Goal: Information Seeking & Learning: Find specific fact

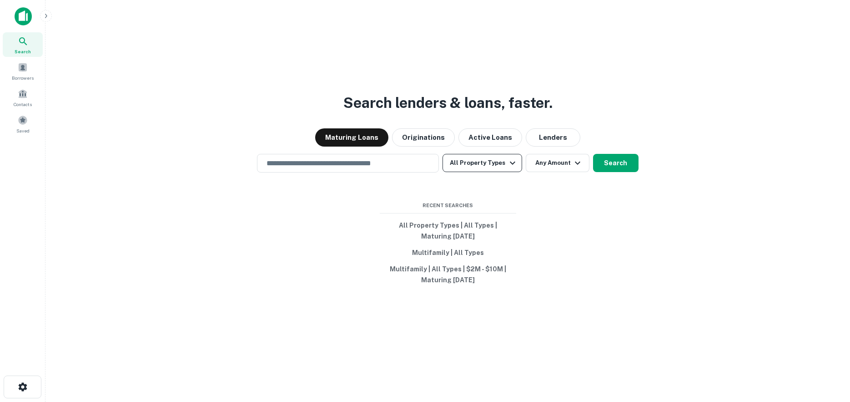
click at [490, 167] on button "All Property Types" at bounding box center [482, 163] width 79 height 18
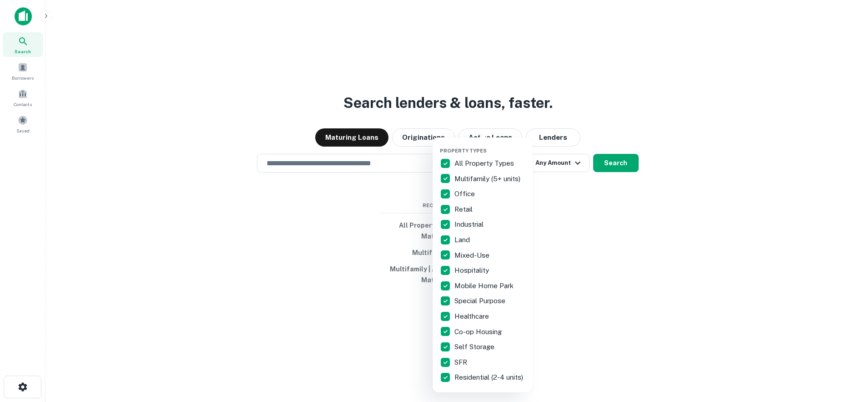
click at [431, 162] on div at bounding box center [428, 201] width 857 height 402
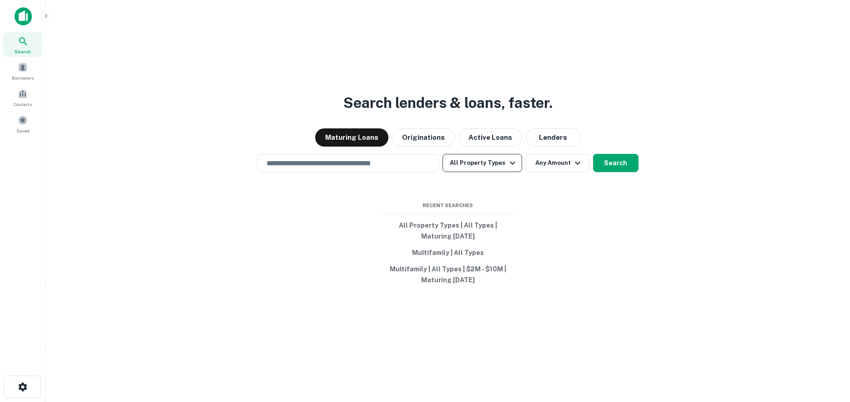
click at [454, 166] on button "All Property Types" at bounding box center [482, 163] width 79 height 18
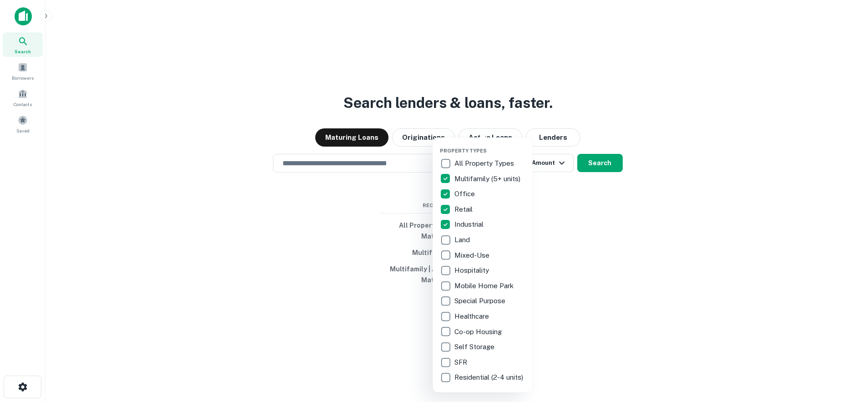
click at [597, 162] on div at bounding box center [428, 201] width 857 height 402
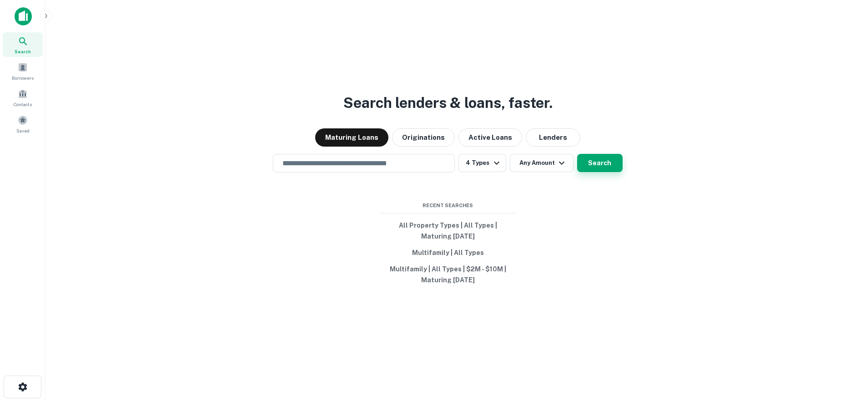
click at [598, 162] on button "Search" at bounding box center [599, 163] width 45 height 18
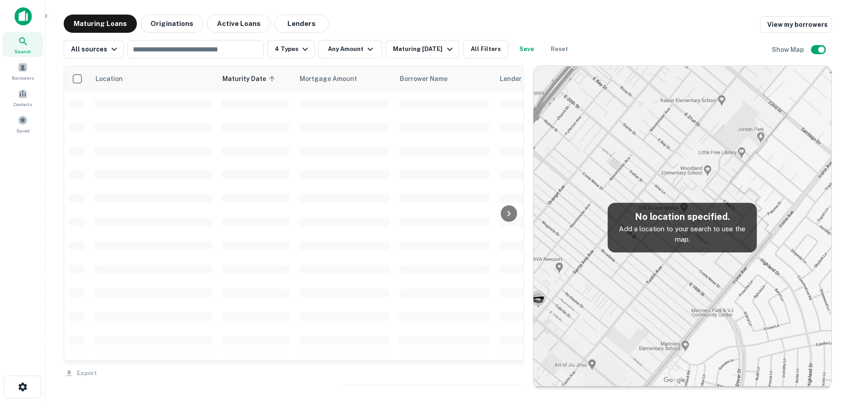
click at [370, 59] on div "Location Maturity Date sorted ascending Mortgage Amount Borrower Name Lender Pu…" at bounding box center [448, 223] width 768 height 331
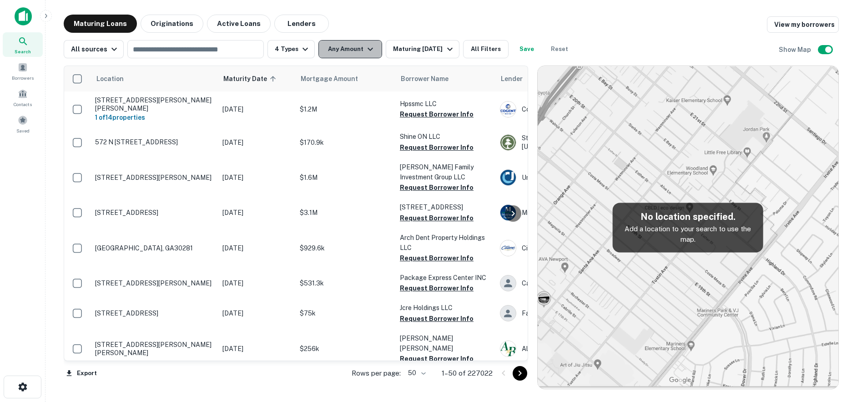
click at [358, 55] on button "Any Amount" at bounding box center [350, 49] width 64 height 18
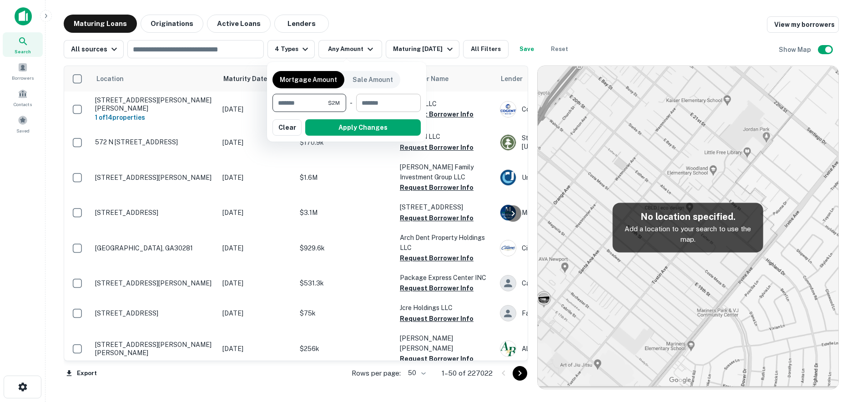
type input "*******"
click at [386, 105] on input "number" at bounding box center [385, 103] width 58 height 18
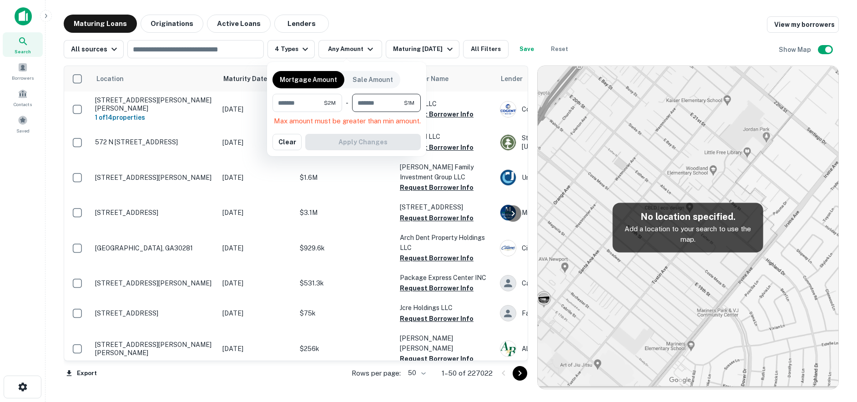
type input "********"
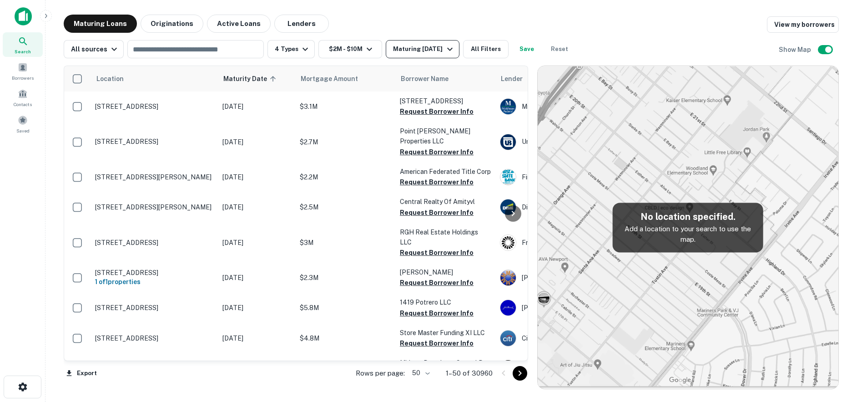
click at [418, 51] on div "Maturing In 1 Year" at bounding box center [424, 49] width 62 height 11
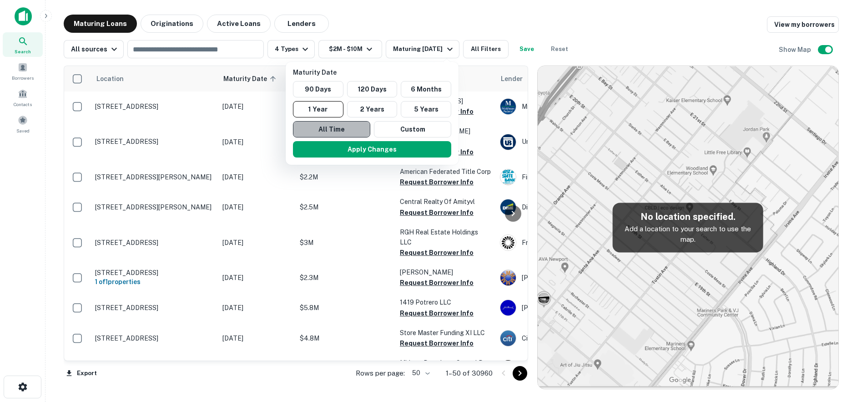
click at [349, 129] on button "All Time" at bounding box center [331, 129] width 77 height 16
click at [393, 129] on button "Custom" at bounding box center [412, 129] width 77 height 16
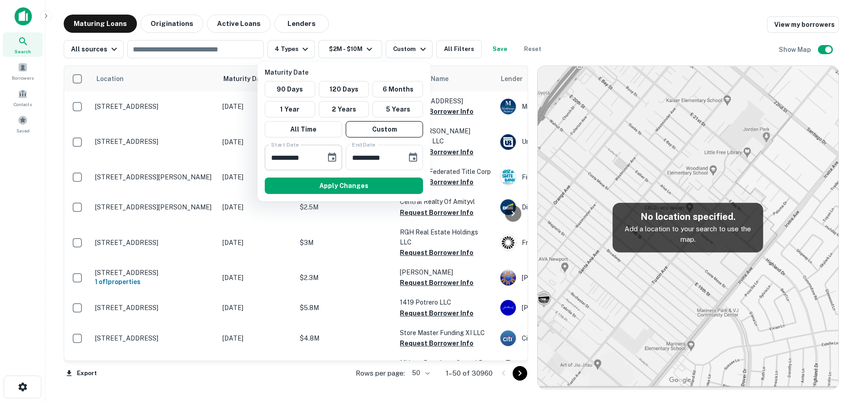
click at [333, 157] on icon "Choose date, selected date is Feb 28, 2025" at bounding box center [332, 157] width 11 height 11
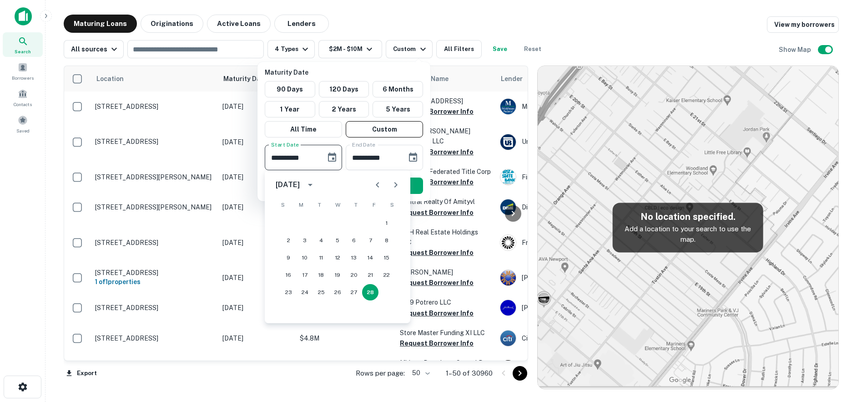
click at [396, 183] on icon "Next month" at bounding box center [395, 184] width 3 height 5
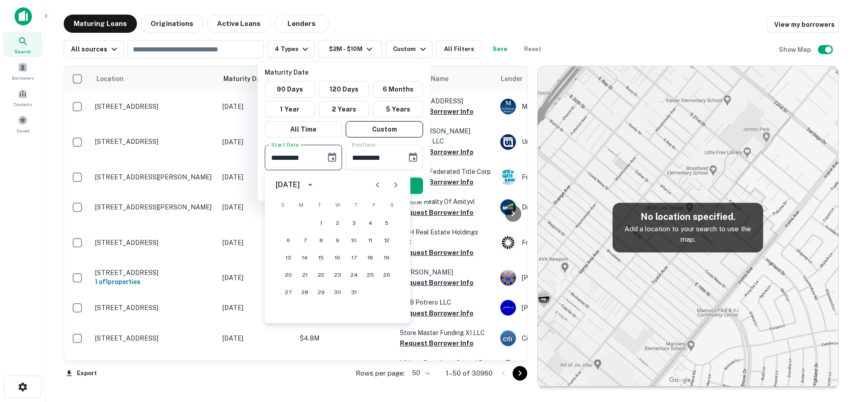
click at [396, 183] on icon "Next month" at bounding box center [395, 184] width 3 height 5
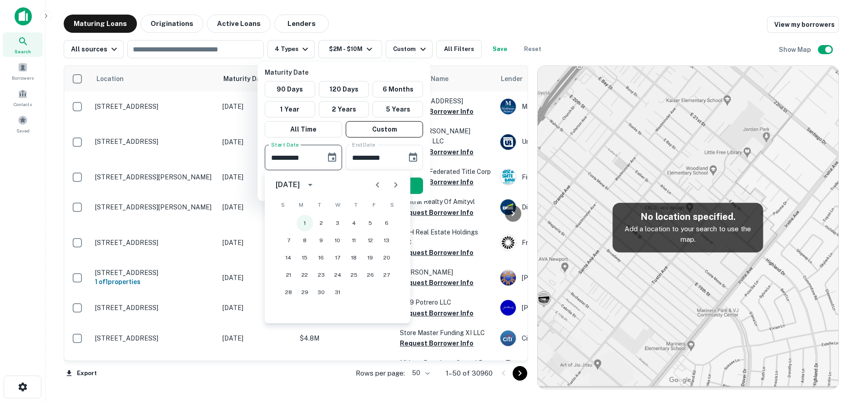
click at [309, 226] on button "1" at bounding box center [305, 223] width 16 height 16
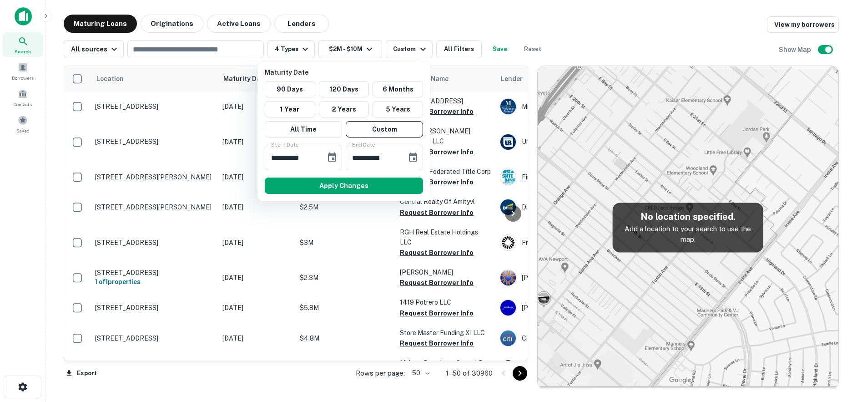
type input "**********"
click at [411, 161] on icon "Choose date, selected date is Aug 27, 2025" at bounding box center [413, 156] width 8 height 9
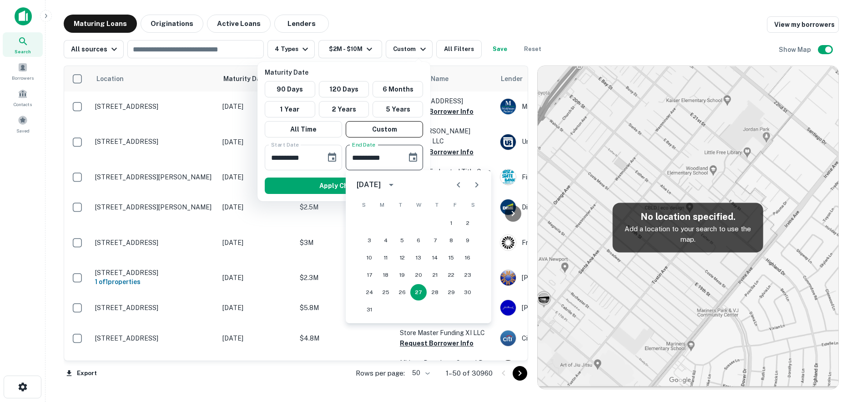
click at [470, 190] on button "Next month" at bounding box center [477, 185] width 18 height 18
click at [420, 289] on button "31" at bounding box center [418, 292] width 16 height 16
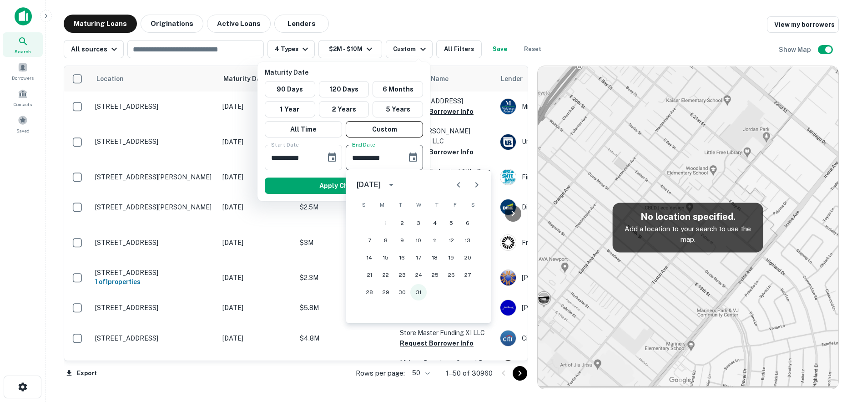
type input "**********"
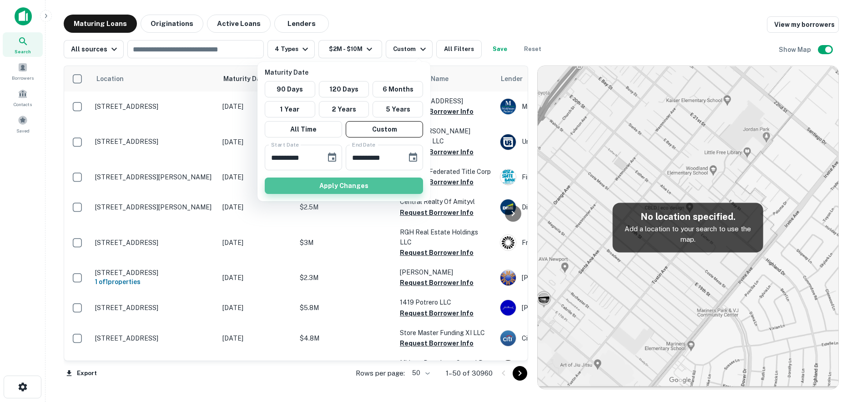
click at [370, 183] on button "Apply Changes" at bounding box center [344, 185] width 158 height 16
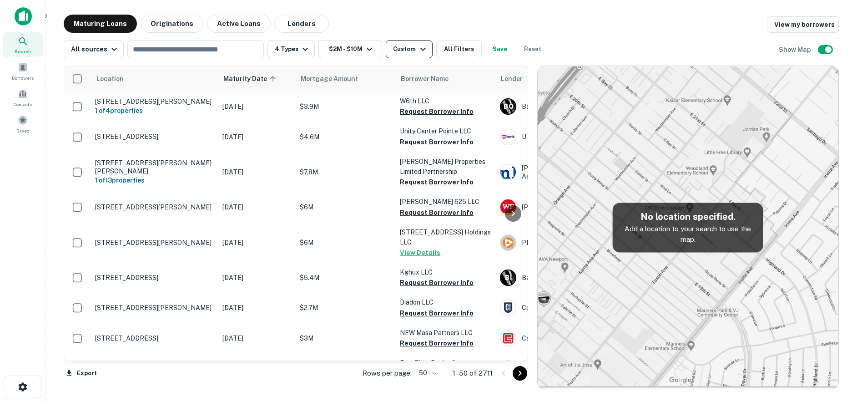
click at [423, 56] on button "Custom" at bounding box center [409, 49] width 46 height 18
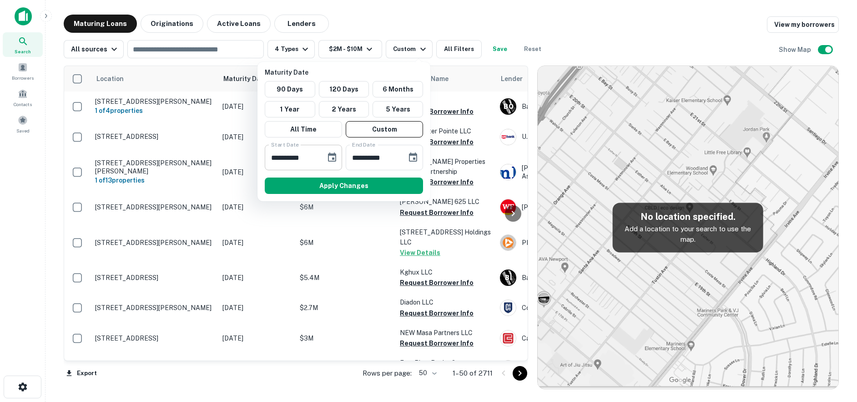
click at [338, 158] on button "Choose date, selected date is Dec 1, 2025" at bounding box center [332, 157] width 18 height 18
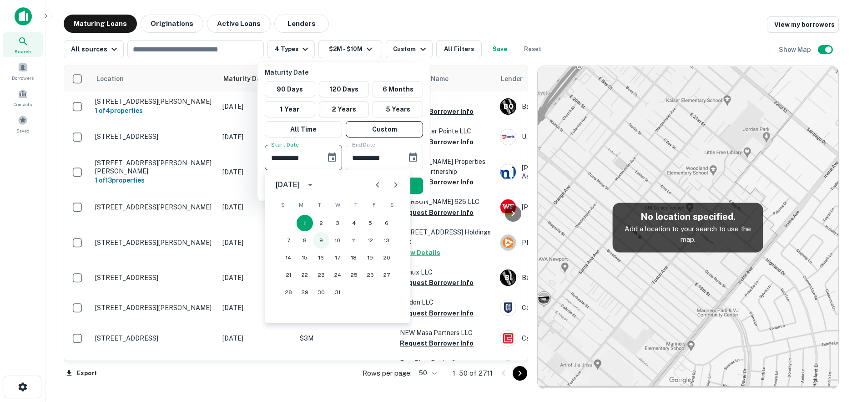
click at [319, 241] on button "9" at bounding box center [321, 240] width 16 height 16
type input "**********"
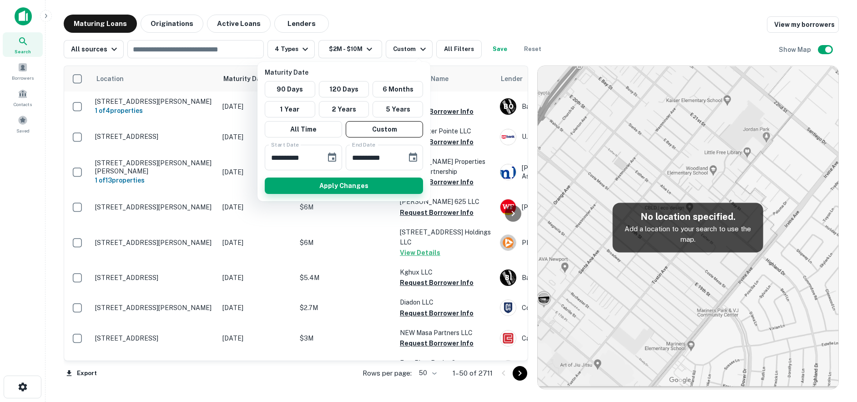
click at [353, 183] on button "Apply Changes" at bounding box center [344, 185] width 158 height 16
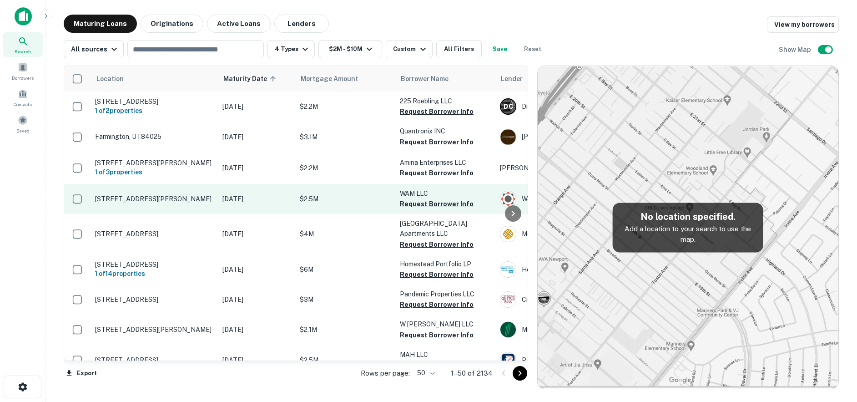
click at [179, 202] on p "115 Industrial Dr Northampton, MA01060" at bounding box center [154, 199] width 118 height 8
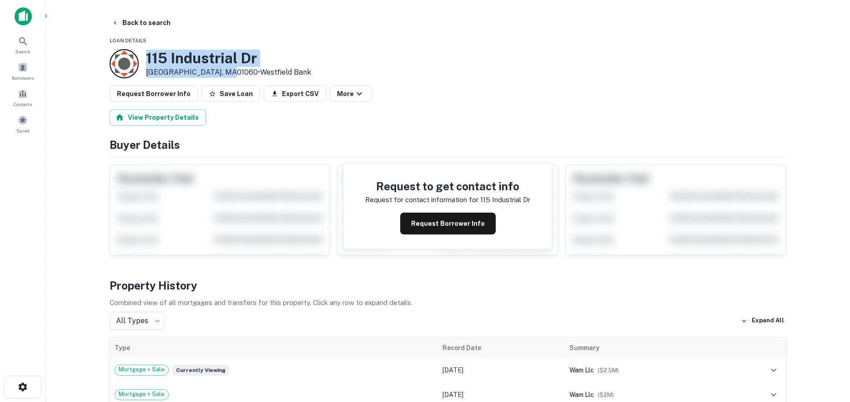
drag, startPoint x: 151, startPoint y: 58, endPoint x: 228, endPoint y: 73, distance: 78.8
click at [228, 73] on div "115 Industrial Dr Northampton, MA01060 • Westfield Bank" at bounding box center [228, 64] width 165 height 28
click at [184, 55] on h3 "115 Industrial Dr" at bounding box center [228, 58] width 165 height 17
drag, startPoint x: 145, startPoint y: 55, endPoint x: 226, endPoint y: 71, distance: 82.4
click at [226, 71] on div "115 Industrial Dr Northampton, MA01060 • Westfield Bank" at bounding box center [211, 63] width 202 height 29
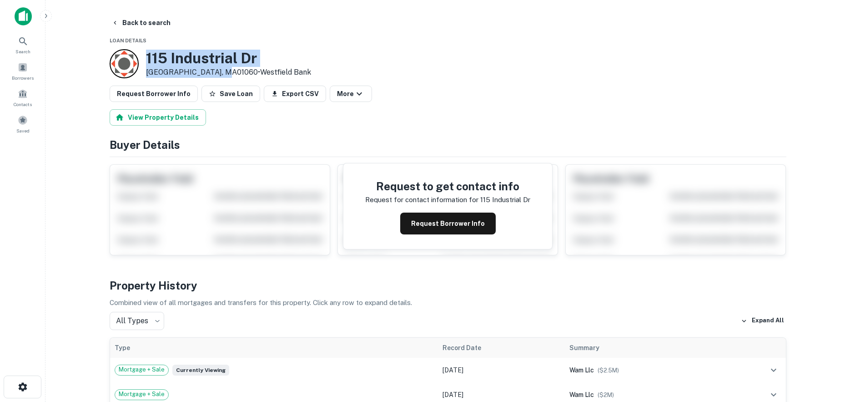
copy div "115 Industrial Dr Northampton, MA01060"
click at [413, 224] on button "Request Borrower Info" at bounding box center [448, 223] width 96 height 22
click at [221, 58] on h3 "115 Industrial Dr" at bounding box center [228, 58] width 165 height 17
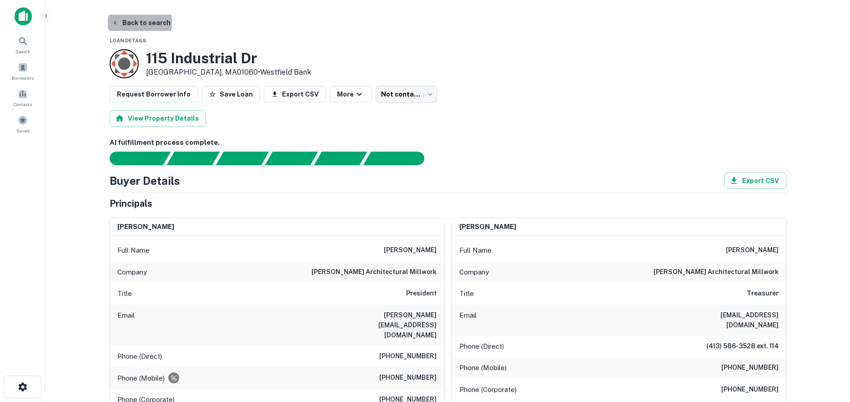
click at [126, 22] on button "Back to search" at bounding box center [141, 23] width 66 height 16
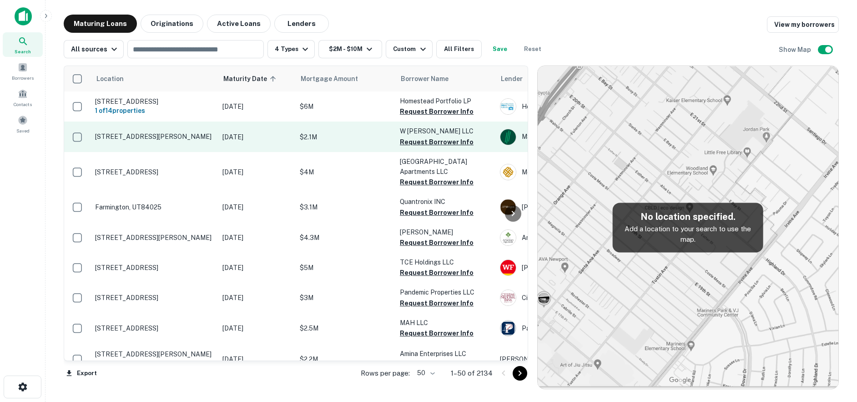
click at [171, 141] on p "[STREET_ADDRESS][PERSON_NAME]" at bounding box center [154, 136] width 118 height 8
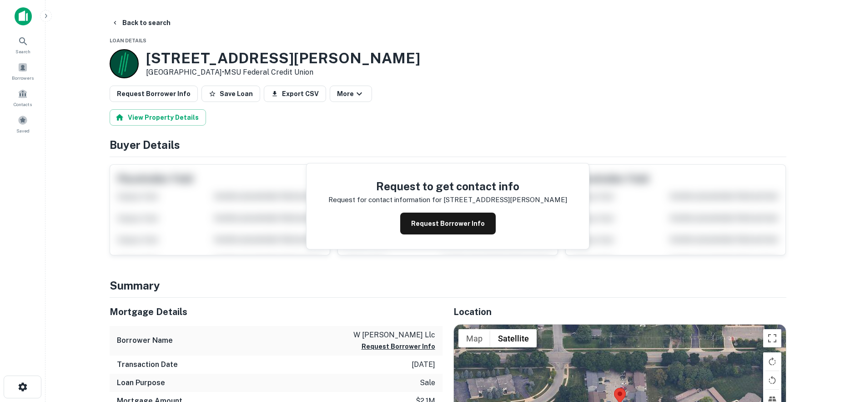
drag, startPoint x: 146, startPoint y: 56, endPoint x: 228, endPoint y: 71, distance: 84.1
click at [228, 71] on div "3800 Burton St SE Grand Rapids, MI49546 • MSU Federal Credit Union" at bounding box center [283, 64] width 274 height 28
copy div "3800 Burton St SE Grand Rapids, MI49546"
click at [430, 214] on button "Request Borrower Info" at bounding box center [448, 223] width 96 height 22
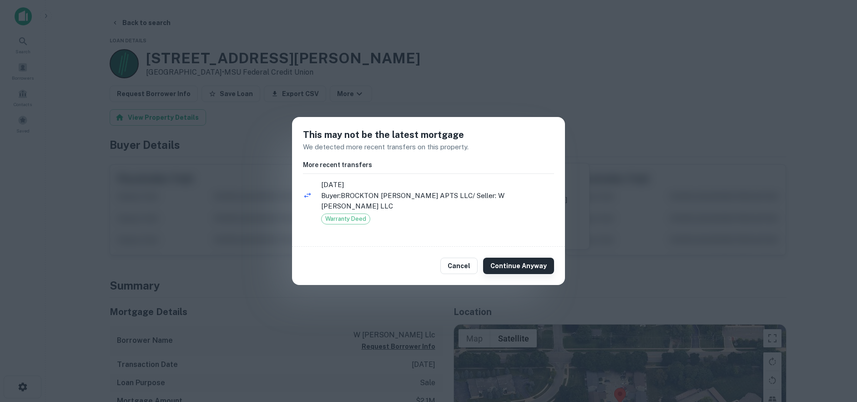
click at [531, 265] on button "Continue Anyway" at bounding box center [518, 265] width 71 height 16
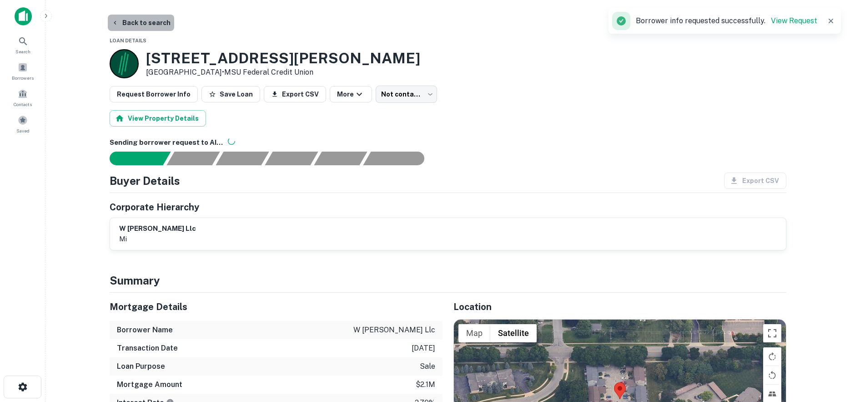
click at [158, 24] on button "Back to search" at bounding box center [141, 23] width 66 height 16
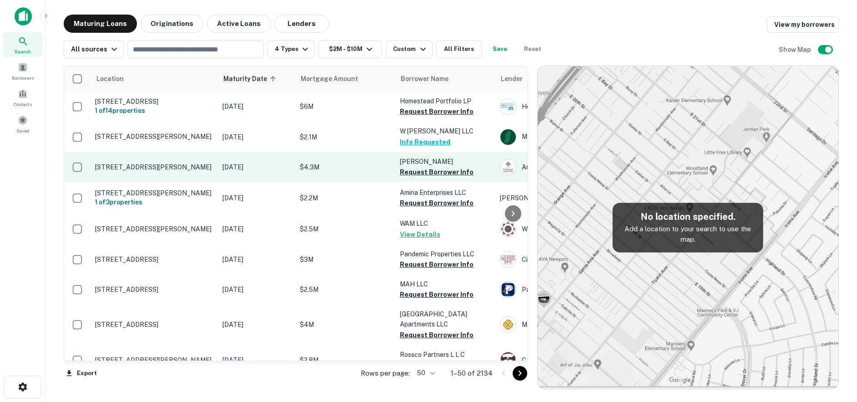
click at [196, 168] on p "[STREET_ADDRESS][PERSON_NAME]" at bounding box center [154, 167] width 118 height 8
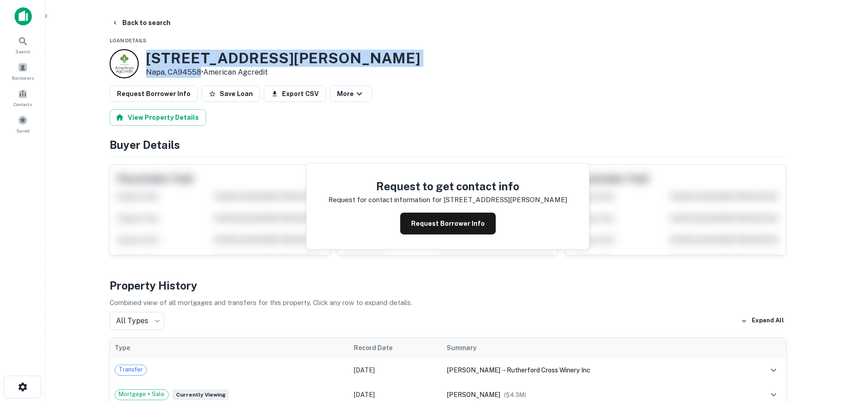
drag, startPoint x: 146, startPoint y: 56, endPoint x: 201, endPoint y: 76, distance: 57.6
click at [201, 76] on div "1165 Rutherford Rd Napa, CA94558 • American Agcredit" at bounding box center [265, 63] width 311 height 29
drag, startPoint x: 179, startPoint y: 74, endPoint x: 165, endPoint y: 74, distance: 14.6
copy div "[STREET_ADDRESS][PERSON_NAME]"
click at [136, 21] on button "Back to search" at bounding box center [141, 23] width 66 height 16
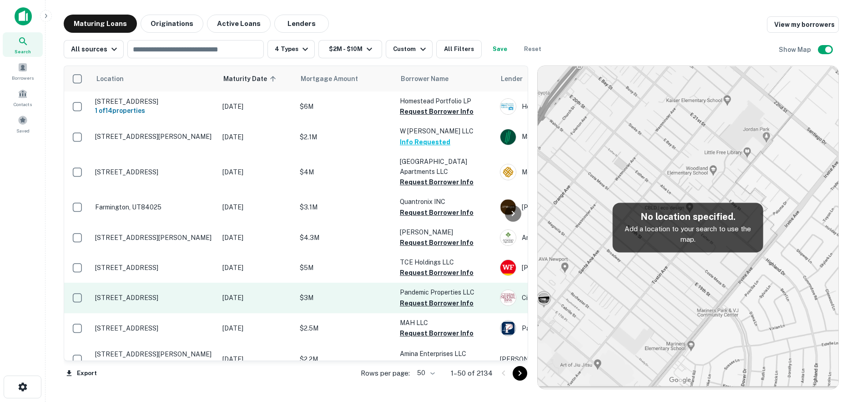
click at [195, 293] on p "[STREET_ADDRESS]" at bounding box center [154, 297] width 118 height 8
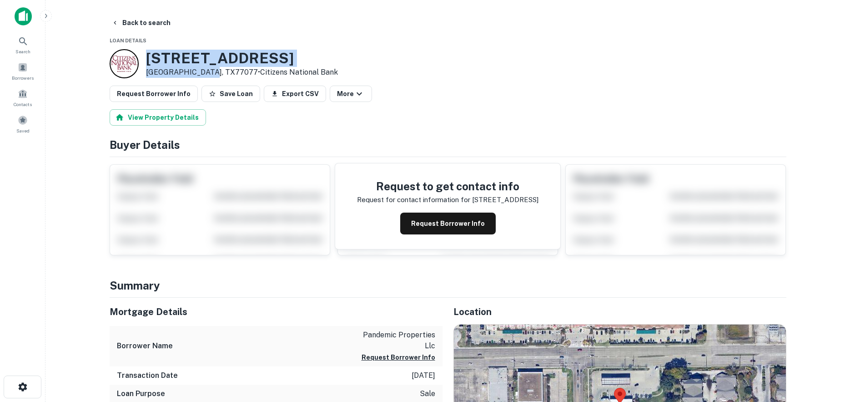
drag, startPoint x: 144, startPoint y: 62, endPoint x: 208, endPoint y: 72, distance: 64.5
click at [208, 72] on div "13103 Westheimer Rd Houston, TX77077 • Citizens National Bank" at bounding box center [224, 63] width 228 height 29
copy div "[STREET_ADDRESS]"
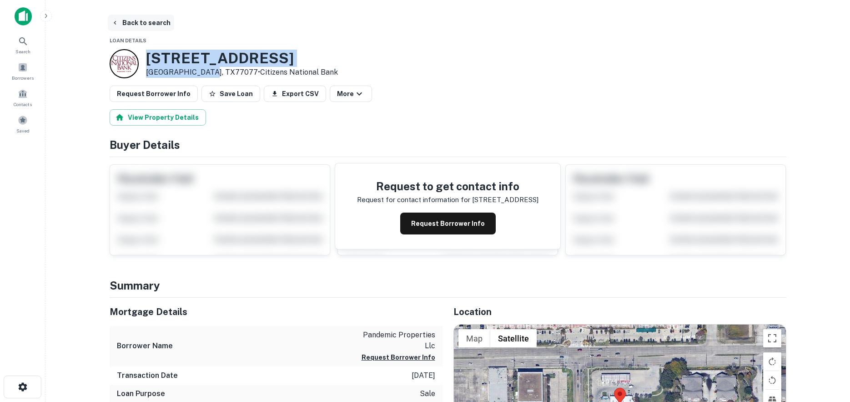
click at [155, 29] on button "Back to search" at bounding box center [141, 23] width 66 height 16
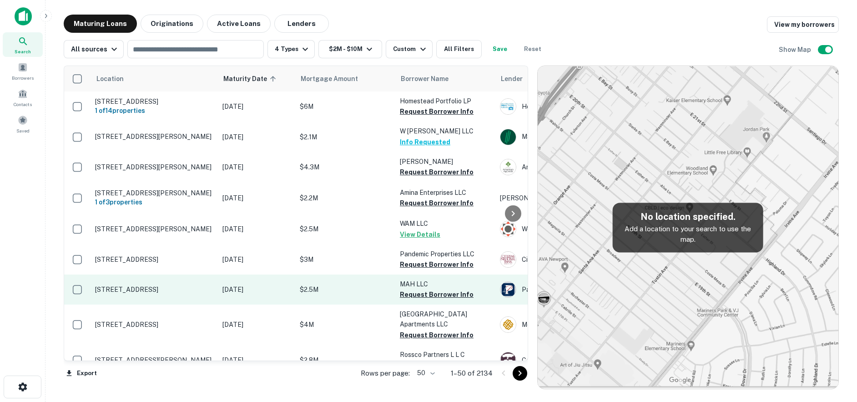
click at [195, 290] on p "[STREET_ADDRESS]" at bounding box center [154, 289] width 118 height 8
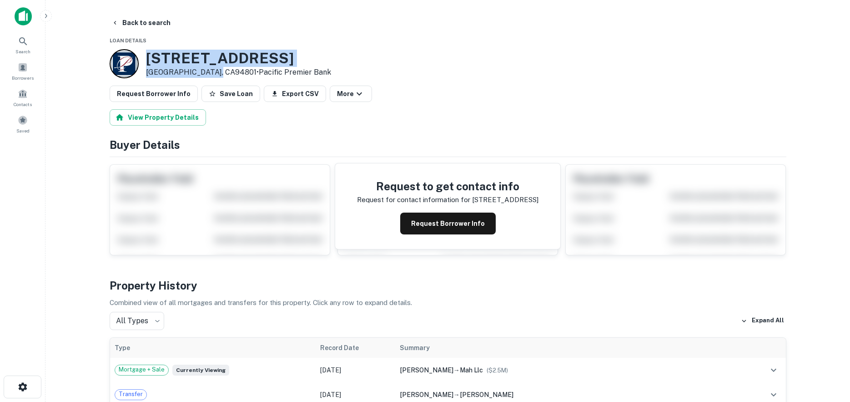
drag, startPoint x: 160, startPoint y: 58, endPoint x: 216, endPoint y: 72, distance: 57.7
click at [216, 72] on div "162 Santa Fe Ave Richmond, CA94801 • Pacific Premier Bank" at bounding box center [238, 64] width 185 height 28
drag, startPoint x: 184, startPoint y: 79, endPoint x: 178, endPoint y: 81, distance: 6.2
drag, startPoint x: 178, startPoint y: 81, endPoint x: 152, endPoint y: 55, distance: 36.0
click at [153, 55] on h3 "162 Santa Fe Ave" at bounding box center [238, 58] width 185 height 17
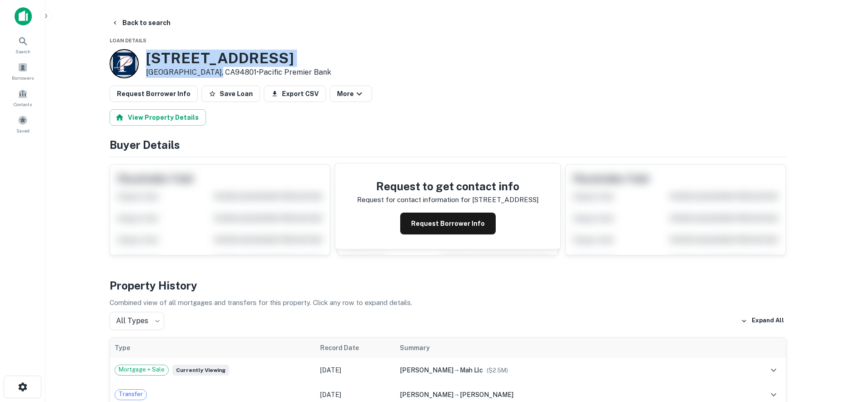
drag, startPoint x: 147, startPoint y: 56, endPoint x: 215, endPoint y: 71, distance: 69.4
click at [215, 71] on div "162 Santa Fe Ave Richmond, CA94801 • Pacific Premier Bank" at bounding box center [238, 64] width 185 height 28
copy div "[STREET_ADDRESS]"
click at [453, 229] on button "Request Borrower Info" at bounding box center [448, 223] width 96 height 22
click at [224, 58] on h3 "162 Santa Fe Ave" at bounding box center [238, 58] width 185 height 17
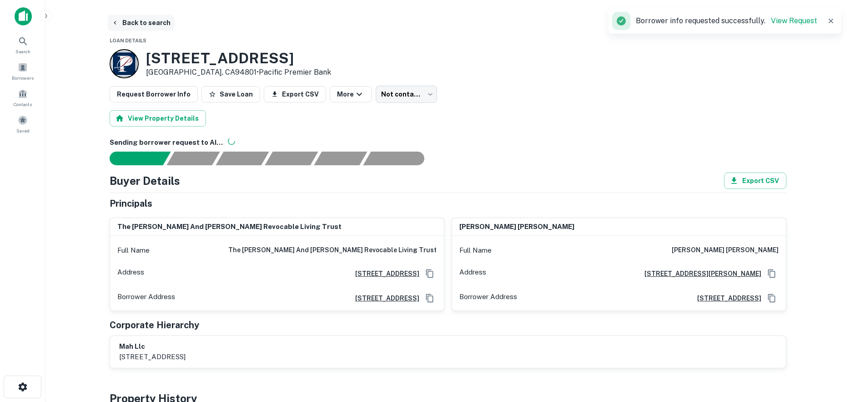
click at [156, 25] on button "Back to search" at bounding box center [141, 23] width 66 height 16
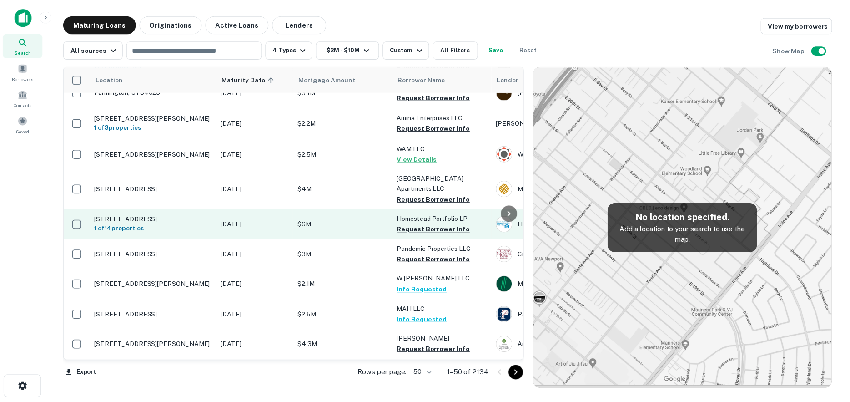
scroll to position [91, 0]
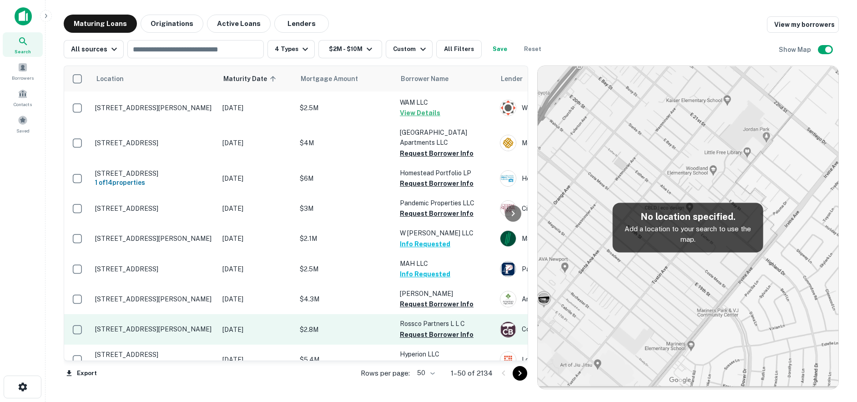
click at [181, 325] on p "[STREET_ADDRESS][PERSON_NAME]" at bounding box center [154, 329] width 118 height 8
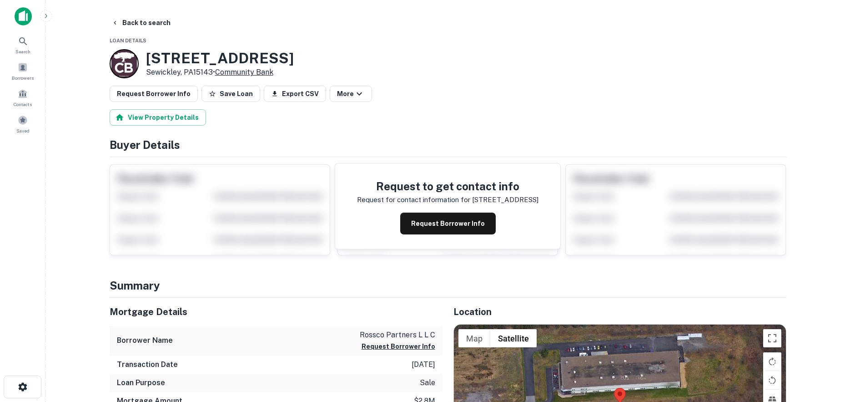
drag, startPoint x: 149, startPoint y: 55, endPoint x: 218, endPoint y: 72, distance: 71.1
click at [218, 72] on div "505 North Dr Sewickley, PA15143 • Community Bank" at bounding box center [220, 64] width 148 height 28
click at [205, 74] on p "Sewickley, PA15143 • Community Bank" at bounding box center [220, 72] width 148 height 11
drag, startPoint x: 214, startPoint y: 71, endPoint x: 142, endPoint y: 58, distance: 73.4
click at [142, 58] on div "505 North Dr Sewickley, PA15143 • Community Bank" at bounding box center [202, 63] width 184 height 29
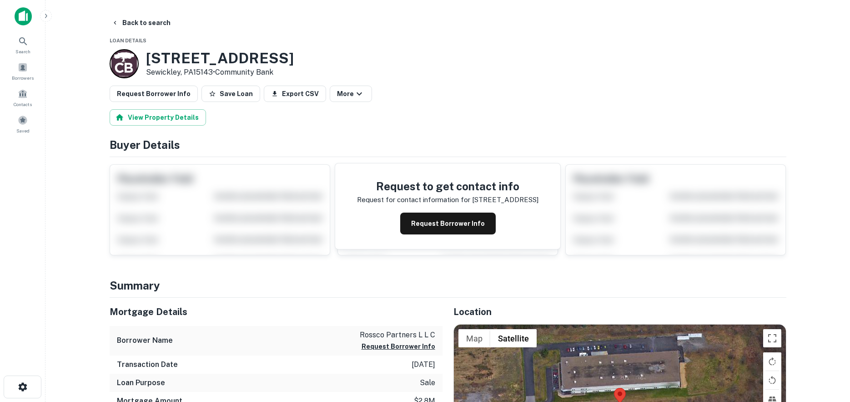
copy div "[STREET_ADDRESS][PERSON_NAME]"
click at [418, 219] on button "Request Borrower Info" at bounding box center [448, 223] width 96 height 22
click at [208, 57] on h3 "505 North Dr" at bounding box center [220, 58] width 148 height 17
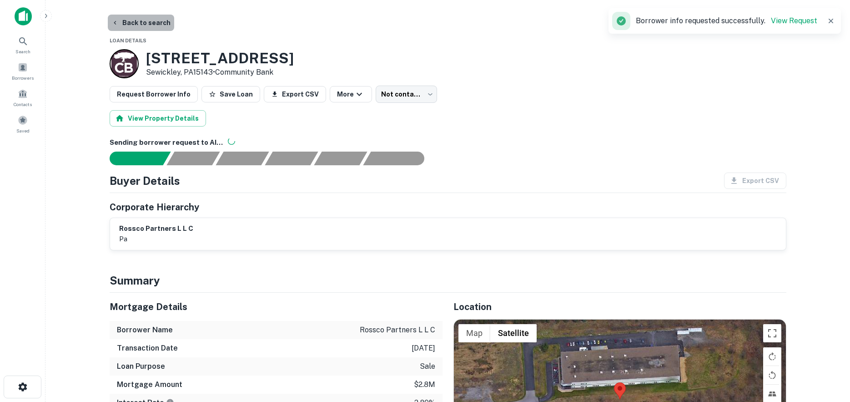
click at [156, 29] on button "Back to search" at bounding box center [141, 23] width 66 height 16
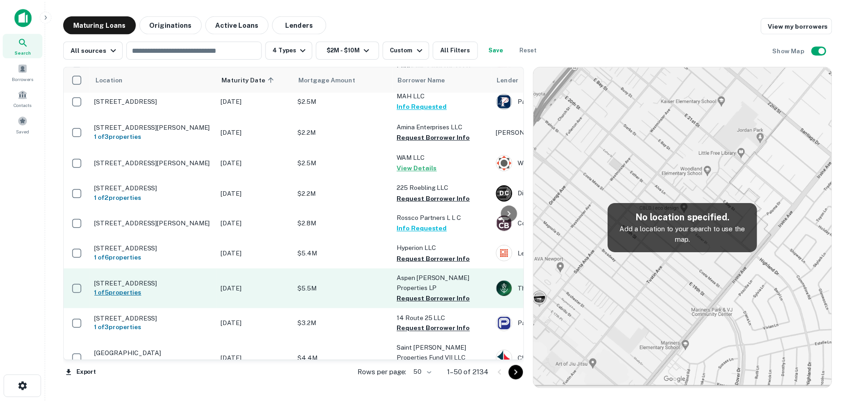
scroll to position [273, 0]
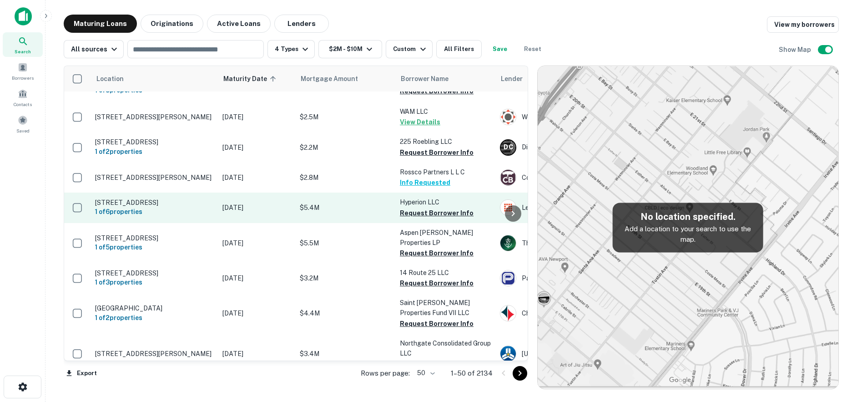
click at [216, 204] on td "[STREET_ADDRESS] 1 of 6 properties" at bounding box center [154, 207] width 127 height 30
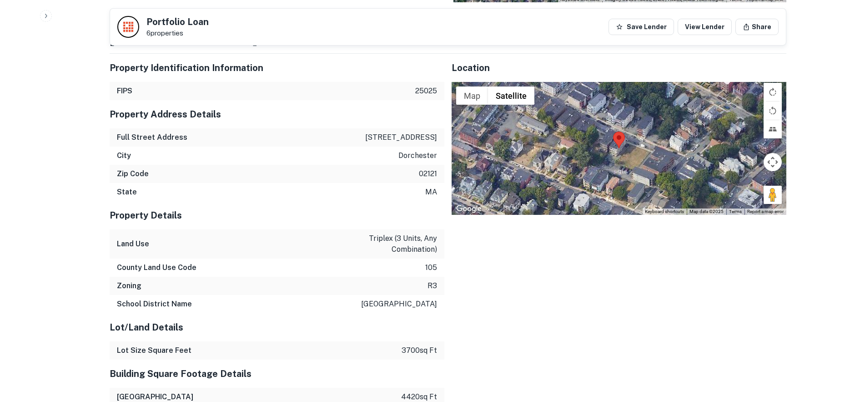
scroll to position [773, 0]
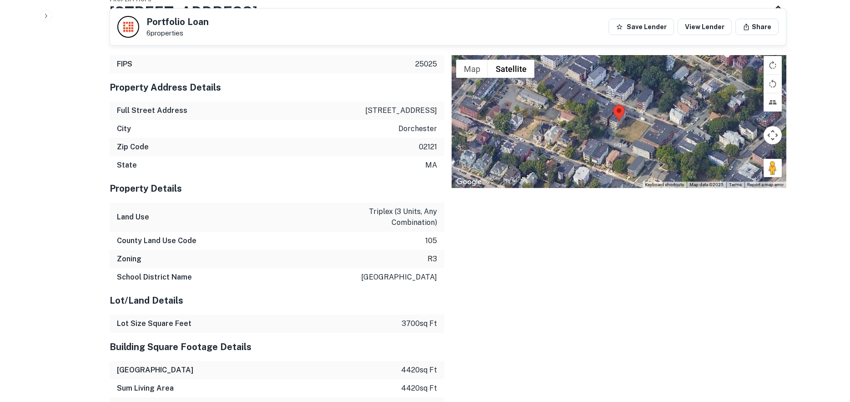
click at [422, 112] on p "[STREET_ADDRESS]" at bounding box center [401, 110] width 72 height 11
drag, startPoint x: 422, startPoint y: 112, endPoint x: 413, endPoint y: 111, distance: 8.7
click at [413, 111] on p "[STREET_ADDRESS]" at bounding box center [401, 110] width 72 height 11
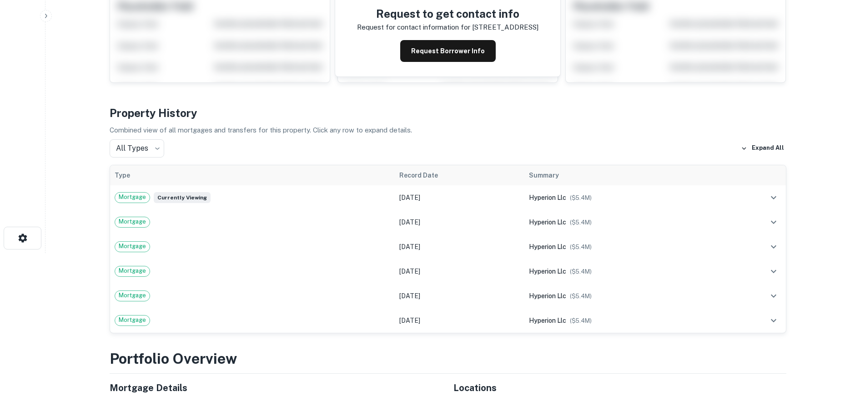
scroll to position [45, 0]
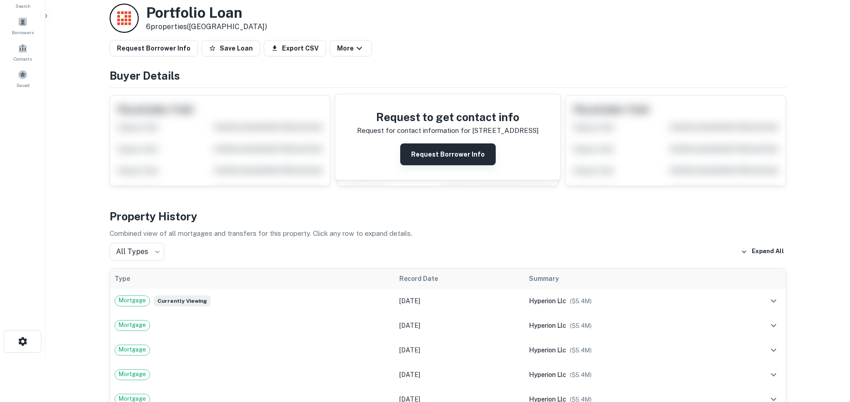
click at [448, 154] on button "Request Borrower Info" at bounding box center [448, 154] width 96 height 22
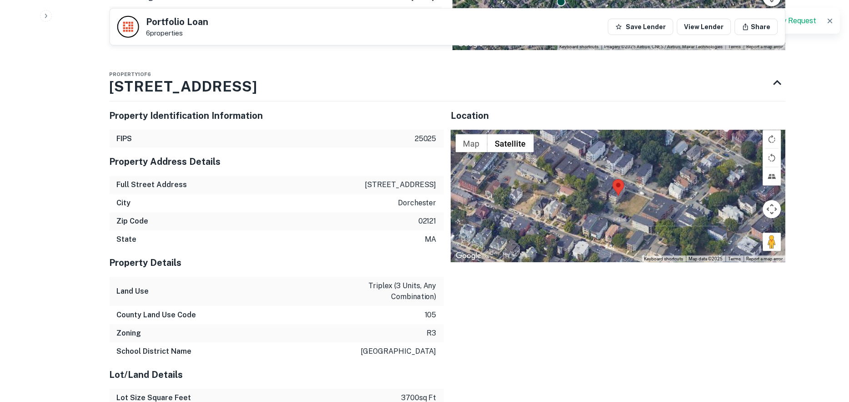
scroll to position [910, 0]
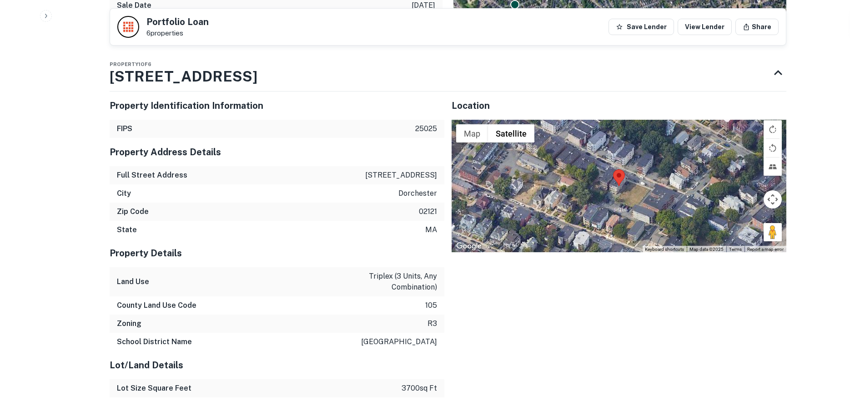
click at [411, 173] on p "[STREET_ADDRESS]" at bounding box center [401, 175] width 72 height 11
copy p "[STREET_ADDRESS]"
click at [411, 194] on p "dorchester" at bounding box center [417, 193] width 39 height 11
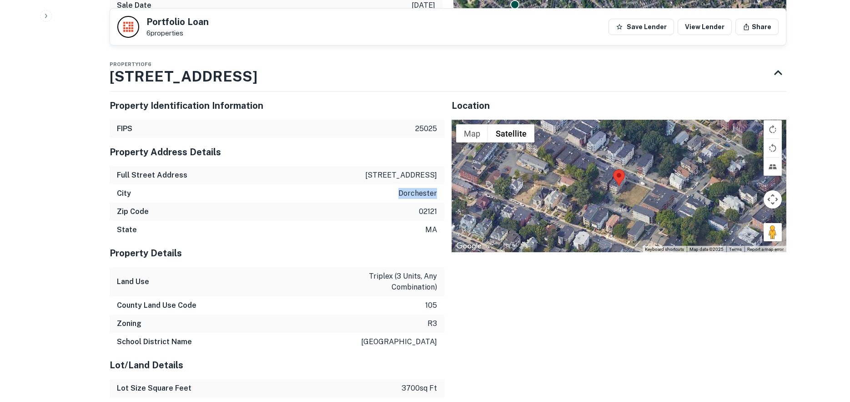
click at [411, 194] on p "dorchester" at bounding box center [417, 193] width 39 height 11
copy p "dorchester"
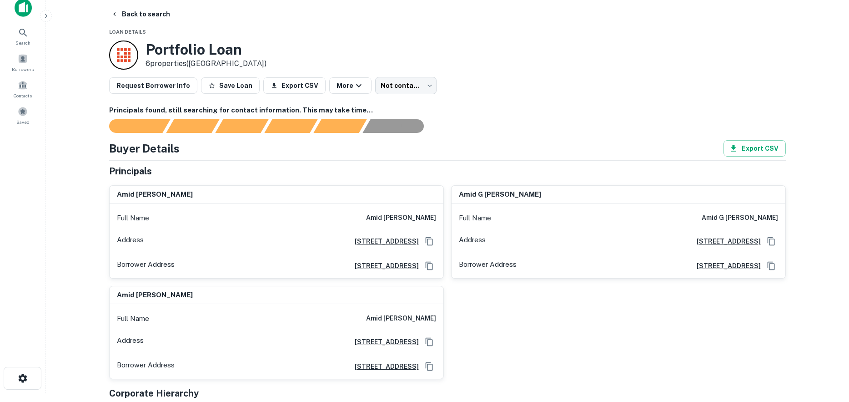
scroll to position [0, 0]
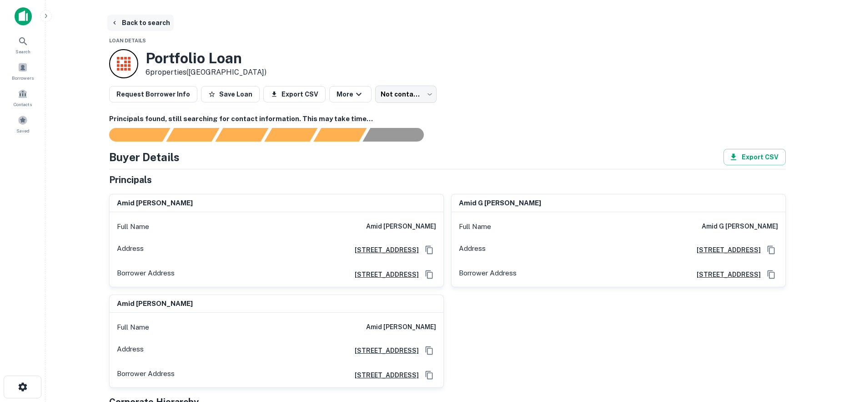
click at [138, 22] on button "Back to search" at bounding box center [140, 23] width 66 height 16
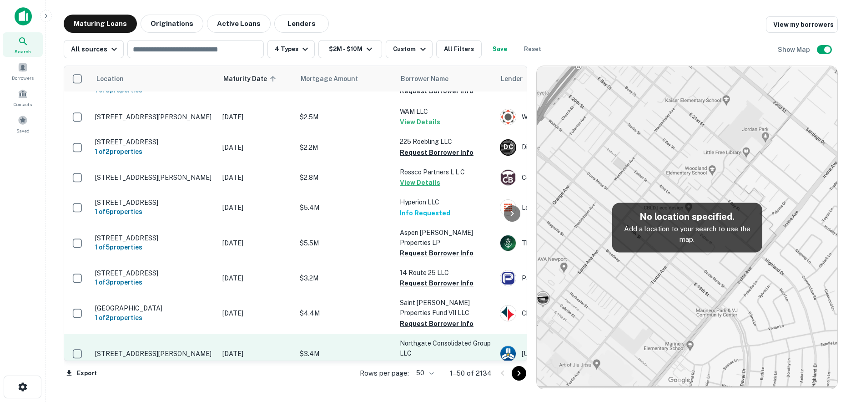
click at [190, 333] on td "[STREET_ADDRESS][PERSON_NAME]" at bounding box center [154, 353] width 127 height 40
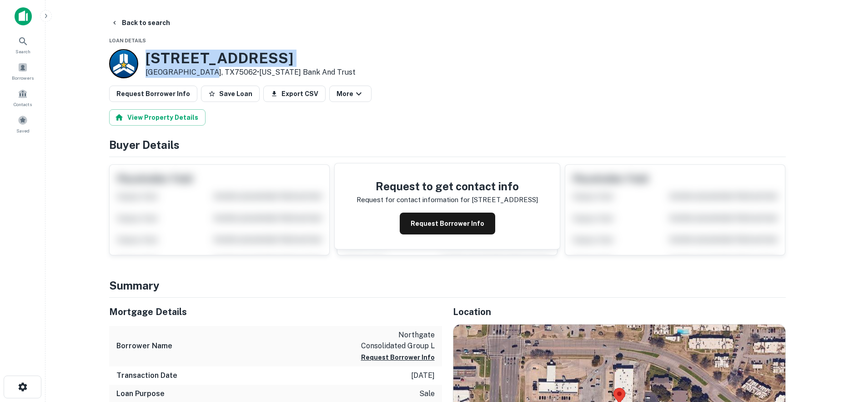
drag, startPoint x: 149, startPoint y: 56, endPoint x: 201, endPoint y: 73, distance: 54.5
click at [201, 73] on div "[STREET_ADDRESS][PERSON_NAME] • [US_STATE] Bank And Trust" at bounding box center [251, 64] width 210 height 28
copy div "[STREET_ADDRESS][PERSON_NAME]"
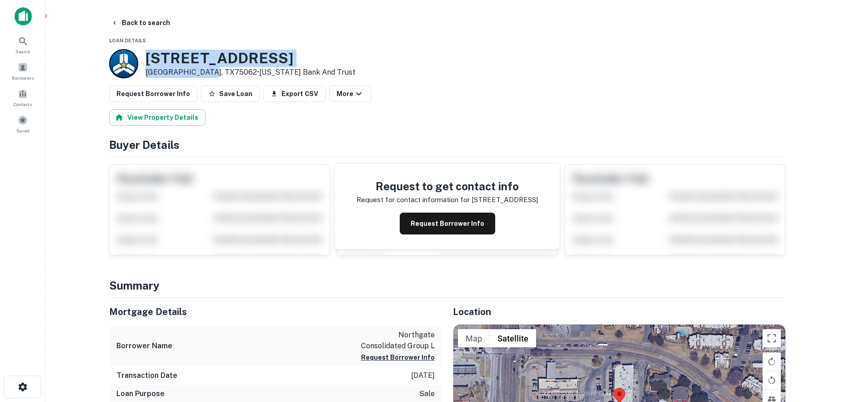
click at [230, 53] on h3 "[STREET_ADDRESS]" at bounding box center [251, 58] width 210 height 17
click at [143, 24] on button "Back to search" at bounding box center [140, 23] width 66 height 16
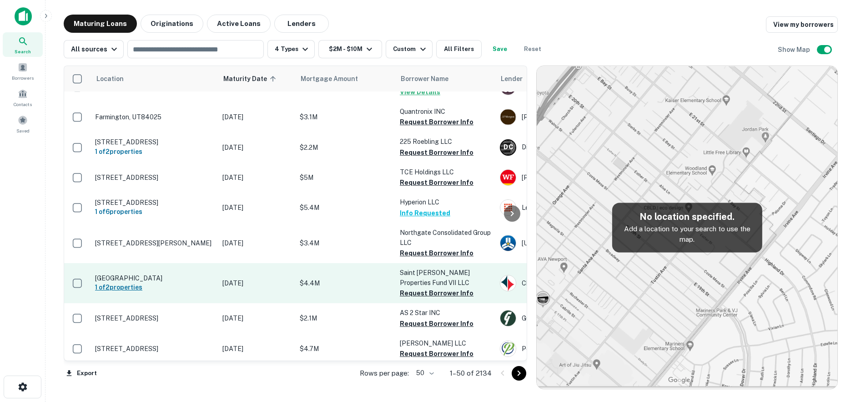
scroll to position [318, 0]
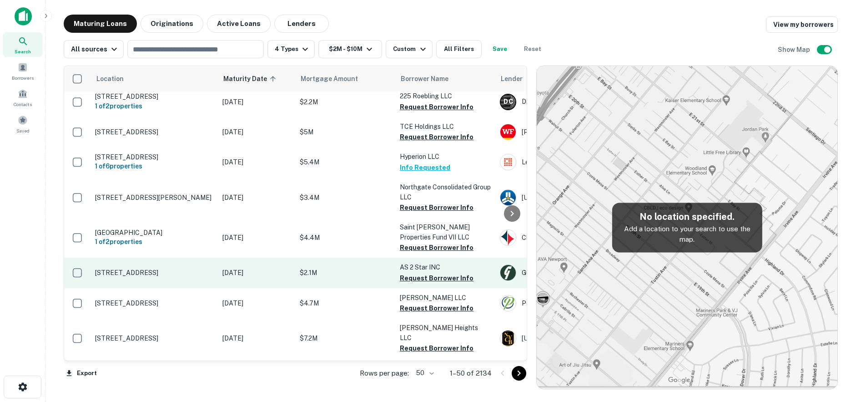
click at [200, 268] on p "9595 Boat Club Rd Fort Worth, TX76179" at bounding box center [154, 272] width 118 height 8
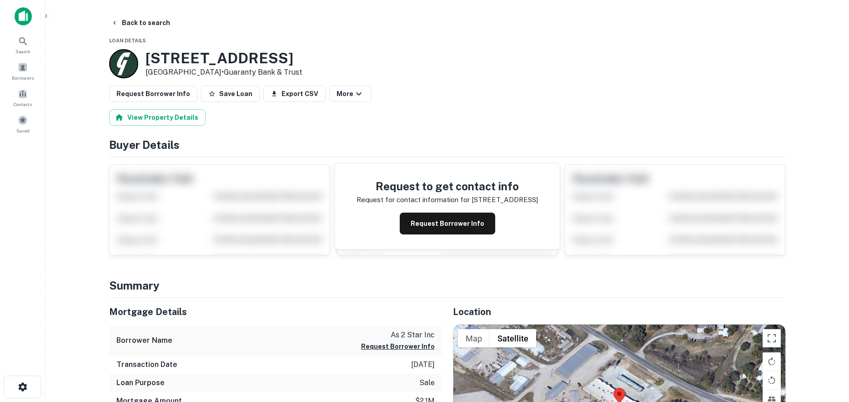
drag, startPoint x: 143, startPoint y: 53, endPoint x: 191, endPoint y: 75, distance: 52.1
click at [213, 75] on div "9595 Boat Club Rd Fort Worth, TX76179 • Guaranty Bank & Trust" at bounding box center [205, 63] width 193 height 29
copy div "[STREET_ADDRESS]"
click at [143, 25] on button "Back to search" at bounding box center [140, 23] width 66 height 16
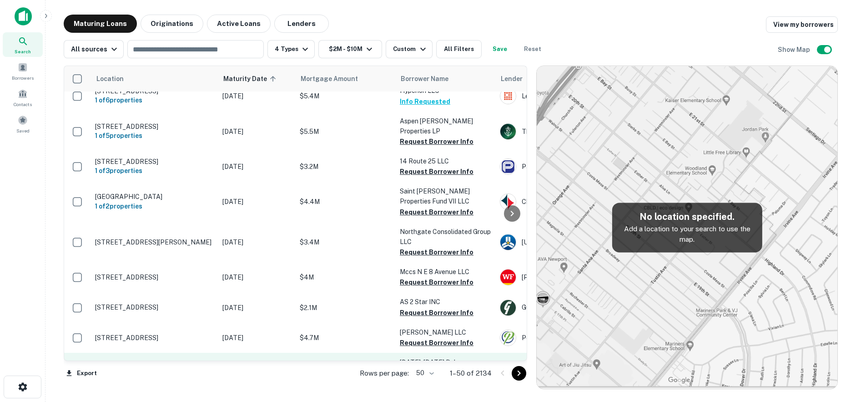
scroll to position [409, 0]
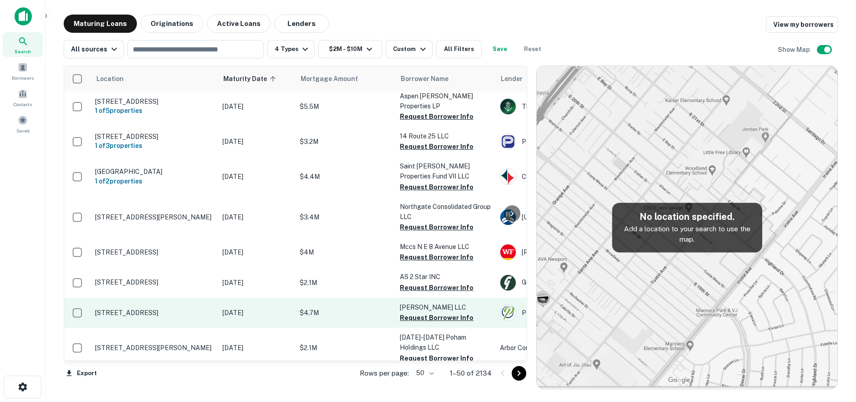
click at [198, 304] on td "[STREET_ADDRESS]" at bounding box center [154, 312] width 127 height 30
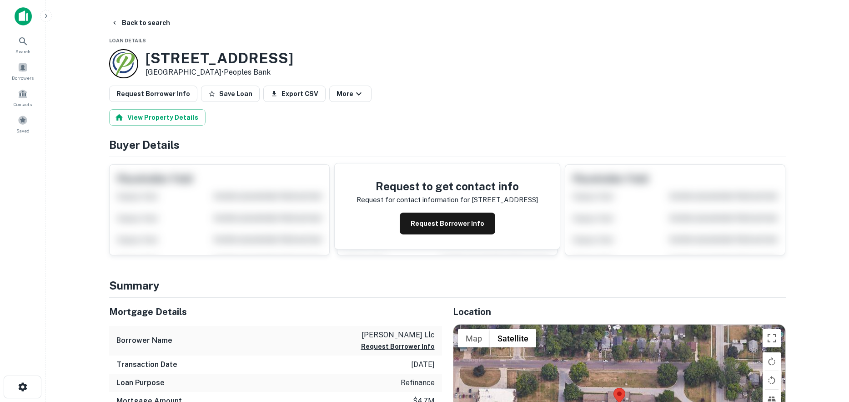
drag, startPoint x: 209, startPoint y: 75, endPoint x: 217, endPoint y: 77, distance: 8.4
click at [217, 77] on div "2121 E Walnut St Des Moines, IA50317 • Peoples Bank" at bounding box center [220, 64] width 148 height 28
copy div "[STREET_ADDRESS]"
click at [124, 20] on button "Back to search" at bounding box center [140, 23] width 66 height 16
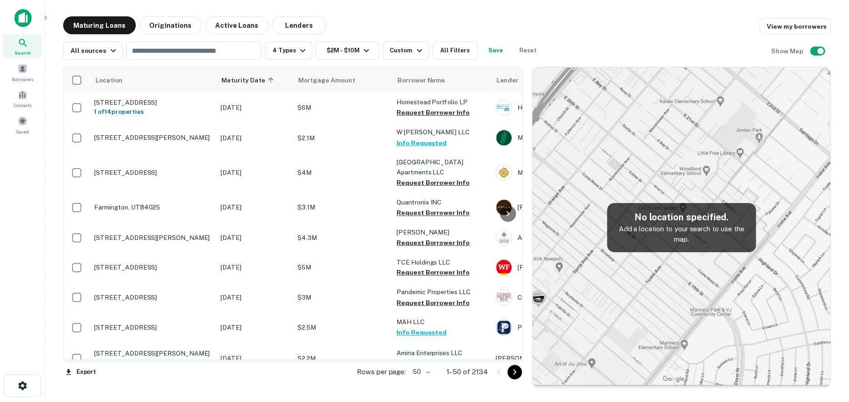
scroll to position [409, 0]
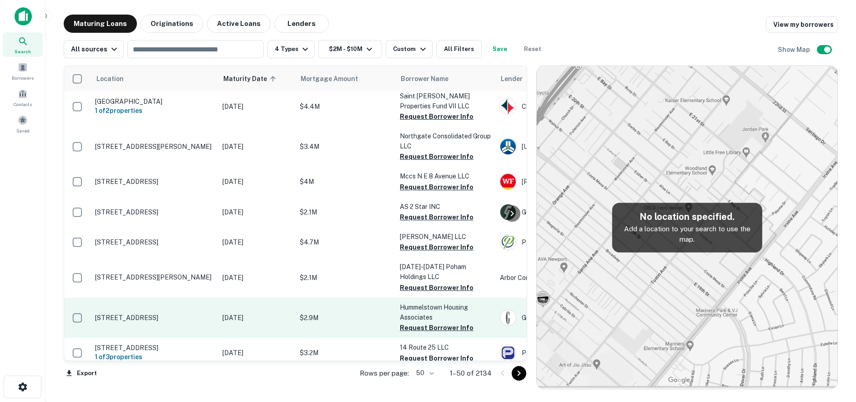
click at [207, 313] on p "[STREET_ADDRESS]" at bounding box center [154, 317] width 118 height 8
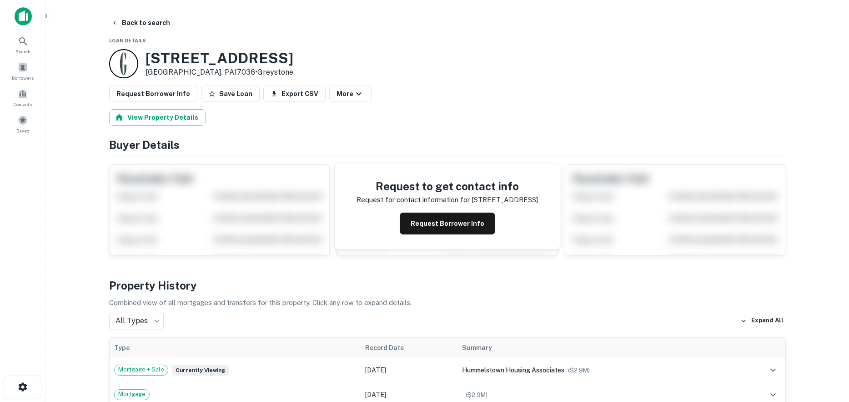
drag, startPoint x: 145, startPoint y: 54, endPoint x: 231, endPoint y: 74, distance: 88.3
click at [231, 74] on div "300 Poplar Ave Hummelstown, PA17036 • Greystone" at bounding box center [220, 64] width 148 height 28
copy div "300 Poplar Ave Hummelstown, PA17036 •"
click at [152, 25] on button "Back to search" at bounding box center [140, 23] width 66 height 16
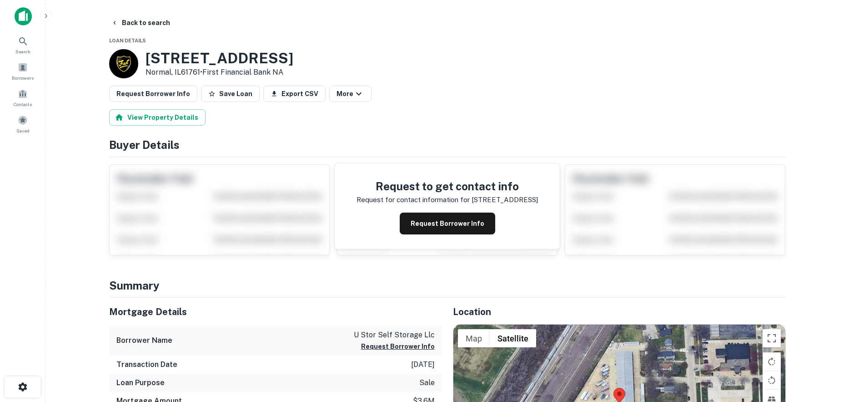
drag, startPoint x: 178, startPoint y: 61, endPoint x: 201, endPoint y: 75, distance: 26.5
click at [201, 75] on div "[STREET_ADDRESS] • First Financial Bank NA" at bounding box center [220, 64] width 148 height 28
click at [455, 230] on button "Request Borrower Info" at bounding box center [448, 223] width 96 height 22
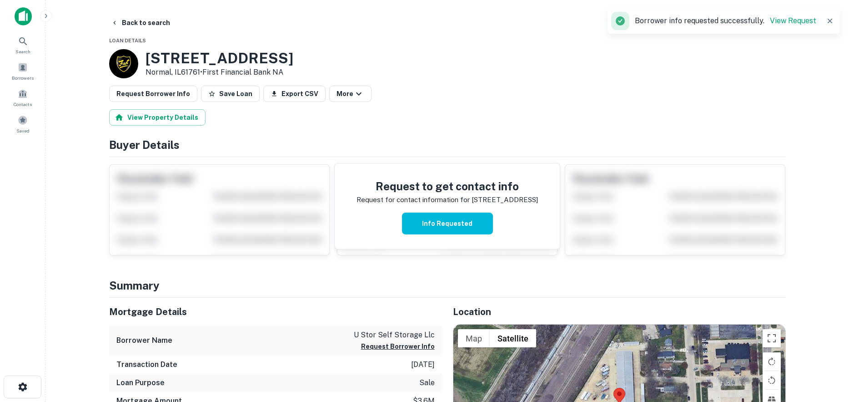
click at [190, 60] on h3 "906 Apple St" at bounding box center [220, 58] width 148 height 17
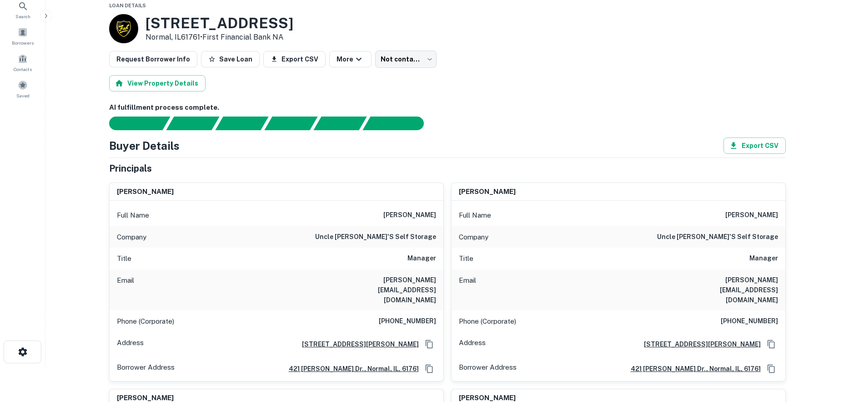
scroll to position [45, 0]
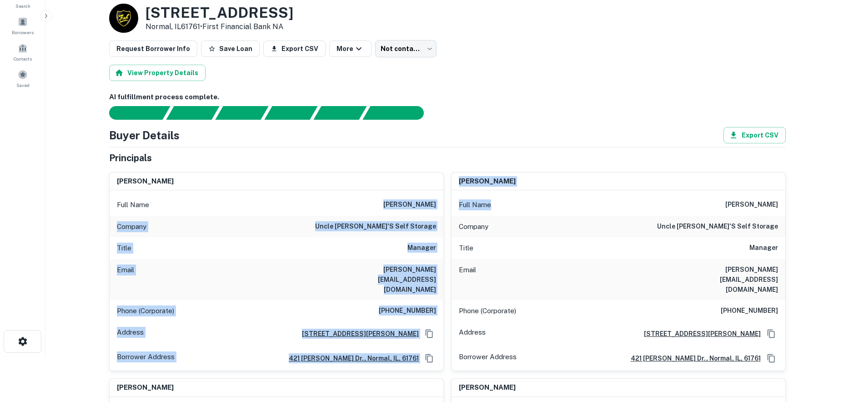
drag, startPoint x: 463, startPoint y: 207, endPoint x: 497, endPoint y: 210, distance: 33.8
click at [423, 252] on h6 "Manager" at bounding box center [422, 247] width 29 height 11
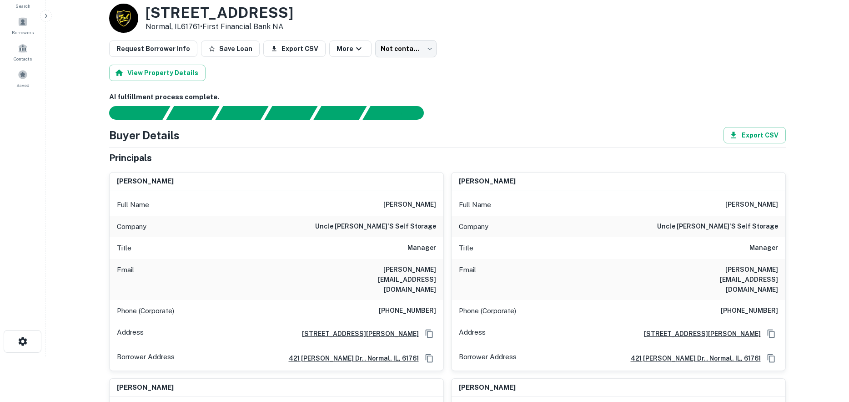
click at [421, 253] on h6 "Manager" at bounding box center [422, 247] width 29 height 11
click at [407, 265] on h6 "holly@unclebillsstorage.com" at bounding box center [381, 279] width 109 height 30
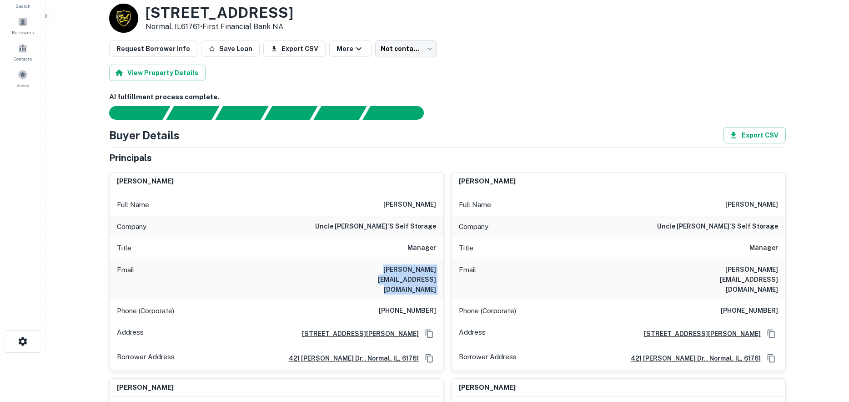
click at [408, 265] on h6 "holly@unclebillsstorage.com" at bounding box center [381, 279] width 109 height 30
click at [735, 268] on h6 "holly@unclebillsstorage.com" at bounding box center [723, 279] width 109 height 30
click at [735, 269] on h6 "holly@unclebillsstorage.com" at bounding box center [723, 279] width 109 height 30
click at [751, 251] on h6 "Manager" at bounding box center [764, 247] width 29 height 11
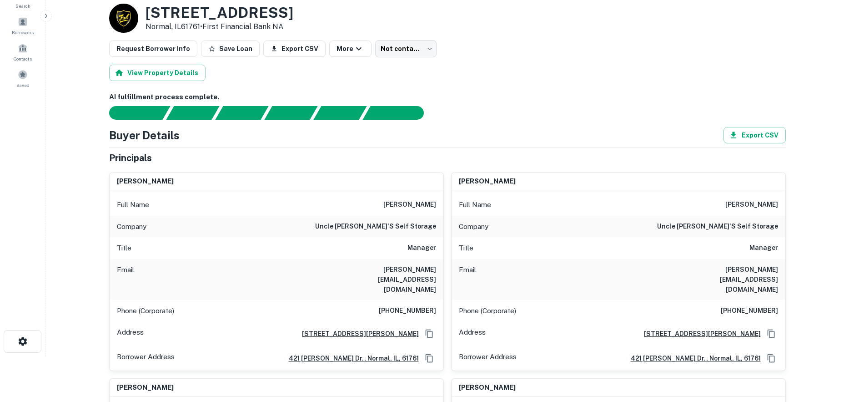
click at [751, 251] on h6 "Manager" at bounding box center [764, 247] width 29 height 11
click at [748, 228] on h6 "uncle bill's self storage" at bounding box center [717, 226] width 121 height 11
click at [748, 229] on h6 "uncle bill's self storage" at bounding box center [717, 226] width 121 height 11
click at [748, 231] on h6 "uncle bill's self storage" at bounding box center [717, 226] width 121 height 11
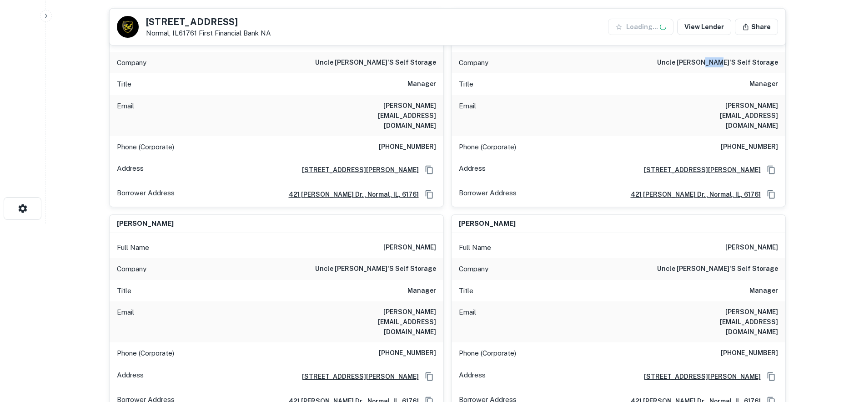
scroll to position [182, 0]
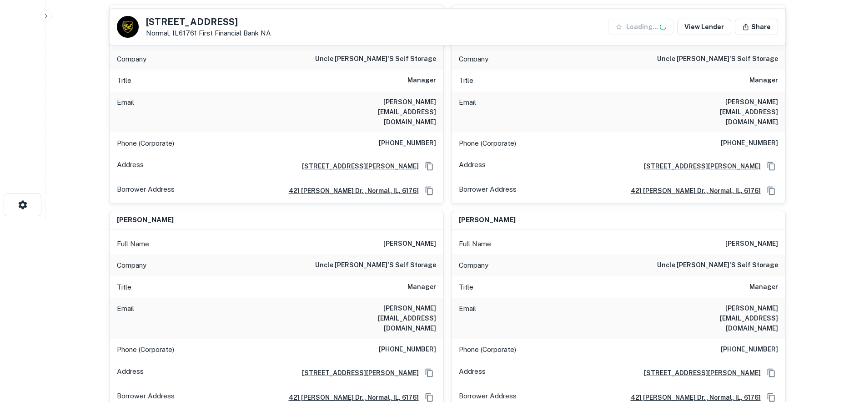
click at [512, 254] on div "Company uncle bill's self storage" at bounding box center [619, 265] width 334 height 22
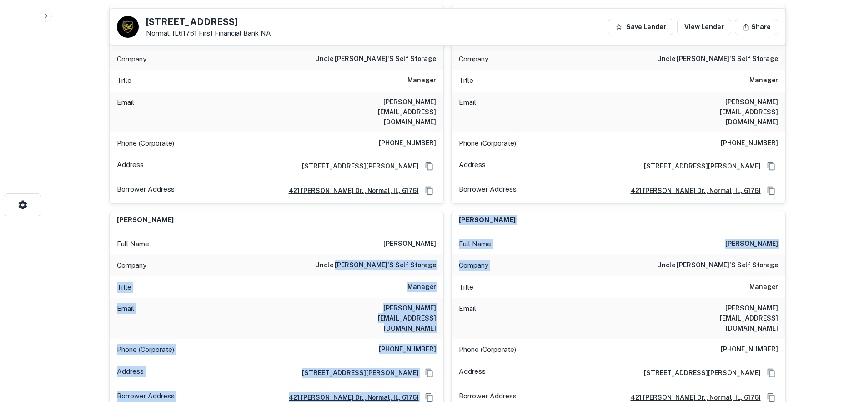
drag, startPoint x: 512, startPoint y: 254, endPoint x: 388, endPoint y: 255, distance: 123.7
click at [388, 255] on div "michael wright Full Name michael wright Company uncle bill's self storage Title…" at bounding box center [444, 306] width 684 height 619
drag, startPoint x: 377, startPoint y: 255, endPoint x: 444, endPoint y: 254, distance: 67.3
click at [444, 254] on div "michael wright Full Name michael wright Company uncle bill's self storage Title…" at bounding box center [444, 306] width 684 height 619
click at [444, 254] on div "michael wright Full Name michael wright Company uncle bill's self storage Title…" at bounding box center [615, 306] width 342 height 207
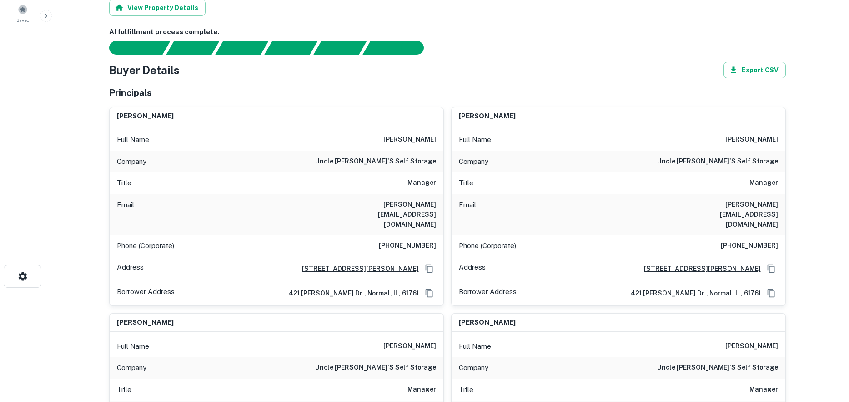
scroll to position [0, 0]
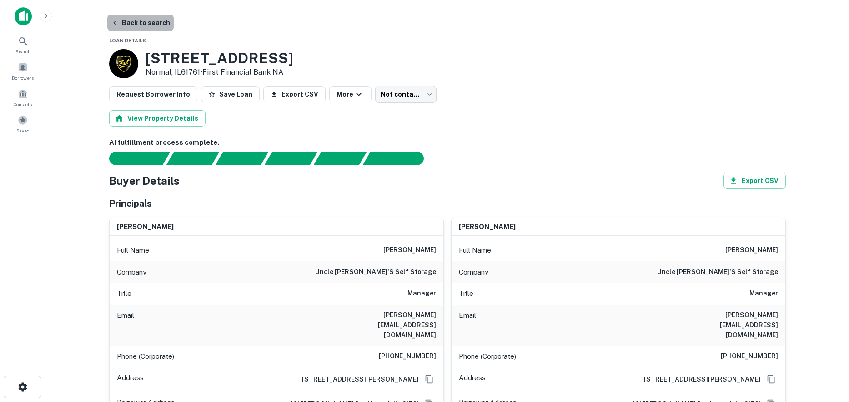
click at [155, 24] on button "Back to search" at bounding box center [140, 23] width 66 height 16
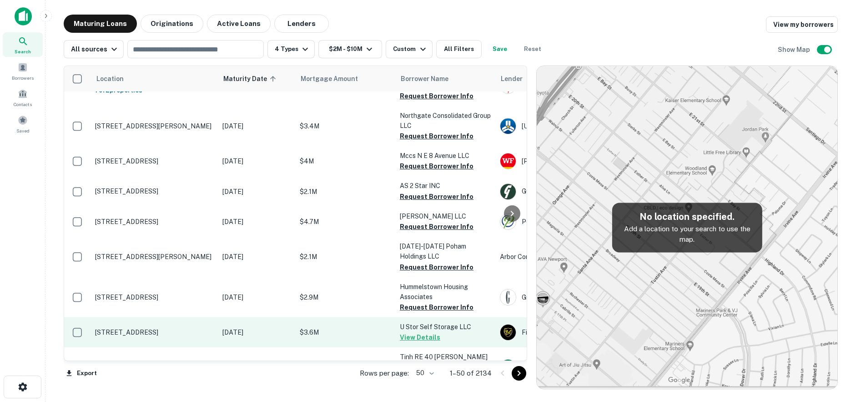
scroll to position [546, 0]
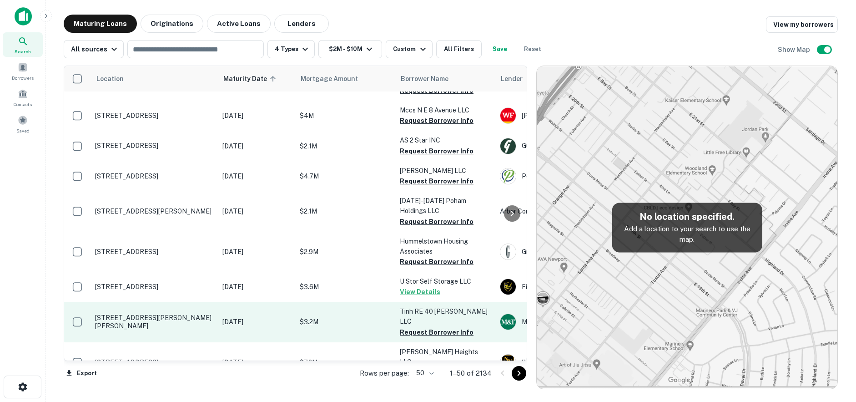
click at [181, 313] on p "[STREET_ADDRESS][PERSON_NAME][PERSON_NAME]" at bounding box center [154, 321] width 118 height 16
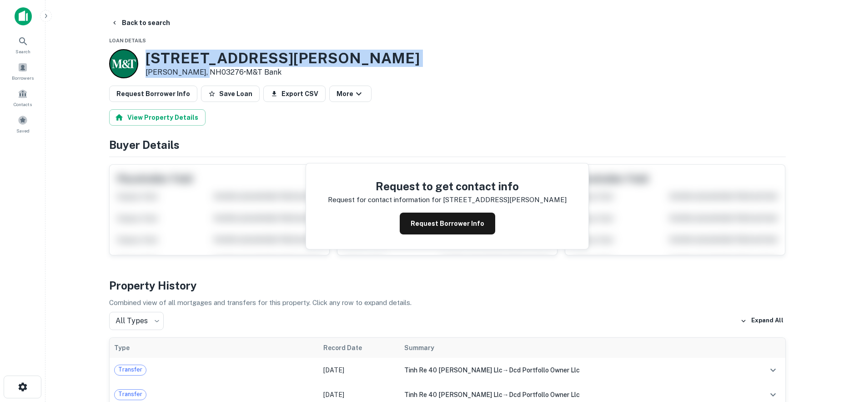
drag, startPoint x: 147, startPoint y: 56, endPoint x: 201, endPoint y: 75, distance: 56.8
click at [201, 75] on div "40 Tilton Rd Tilton, NH03276 • M&T Bank" at bounding box center [283, 64] width 274 height 28
copy div "[STREET_ADDRESS][PERSON_NAME][PERSON_NAME]"
click at [126, 20] on button "Back to search" at bounding box center [140, 23] width 66 height 16
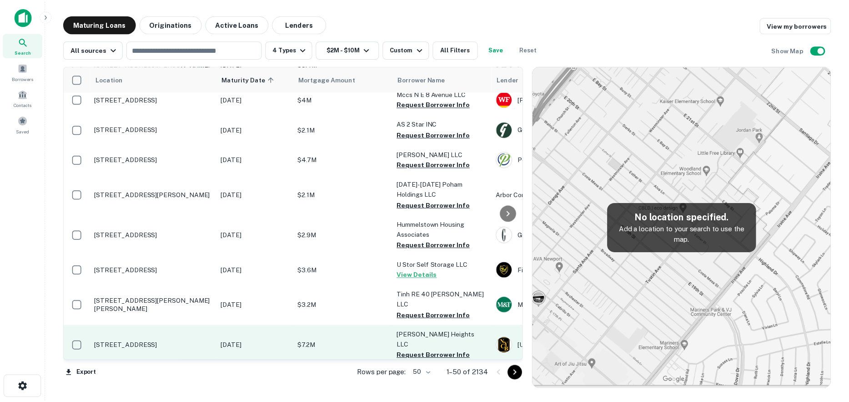
scroll to position [591, 0]
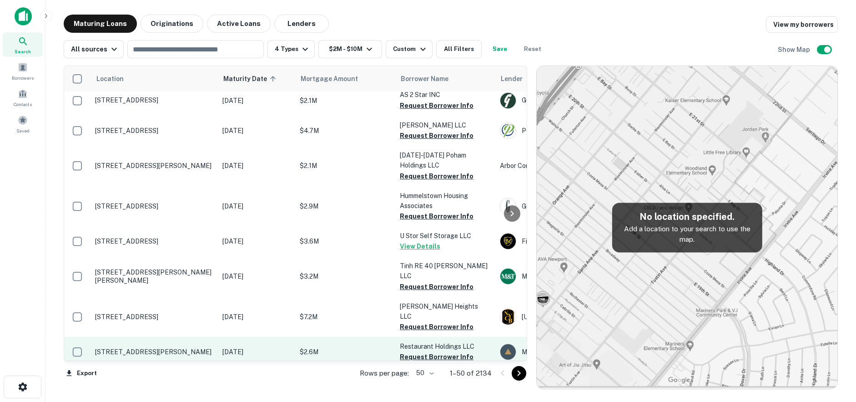
click at [163, 348] on p "[STREET_ADDRESS][PERSON_NAME]" at bounding box center [154, 352] width 118 height 8
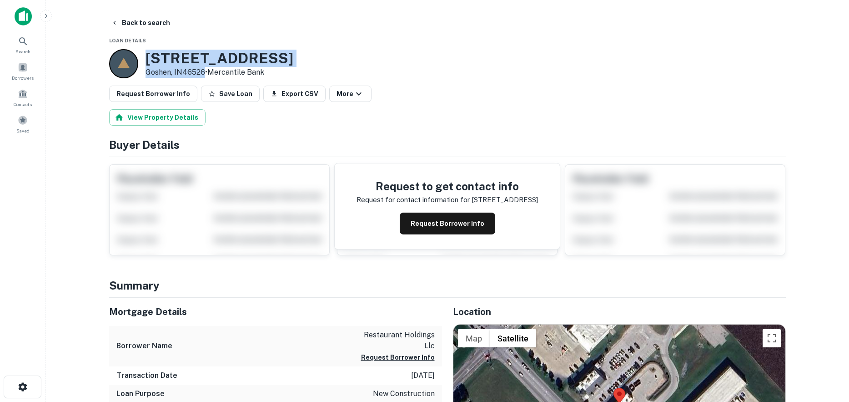
drag, startPoint x: 145, startPoint y: 59, endPoint x: 204, endPoint y: 72, distance: 61.0
click at [204, 72] on div "2823 Gateway South Dr Goshen, IN46526 • Mercantile Bank" at bounding box center [201, 63] width 184 height 29
copy div "[STREET_ADDRESS][PERSON_NAME]"
click at [424, 225] on button "Request Borrower Info" at bounding box center [448, 223] width 96 height 22
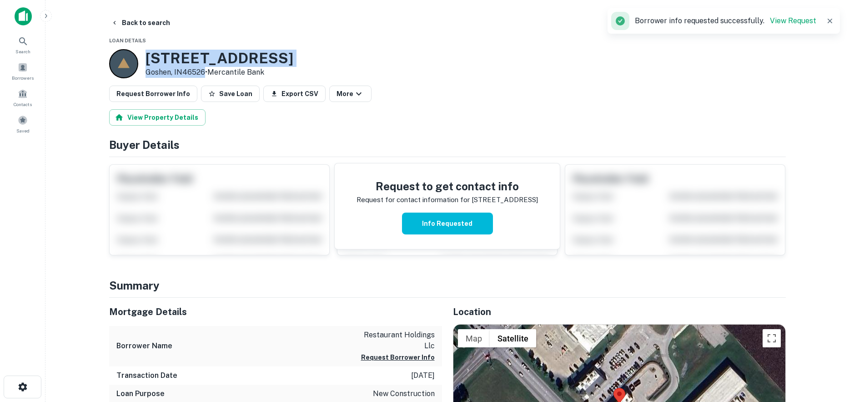
click at [245, 60] on h3 "2823 Gateway South Dr" at bounding box center [220, 58] width 148 height 17
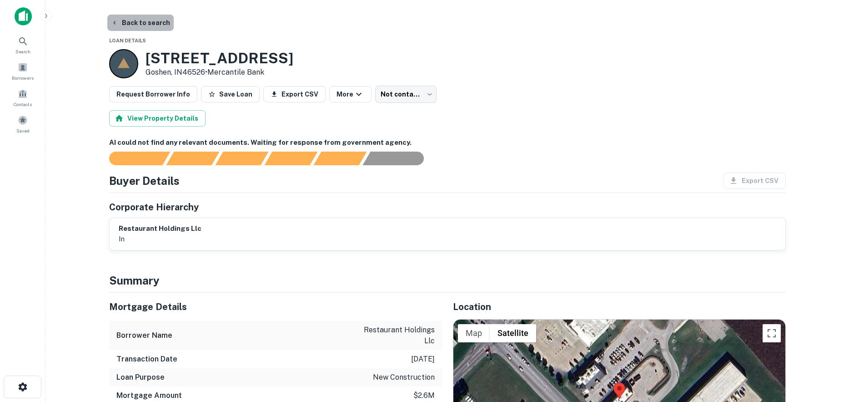
click at [151, 25] on button "Back to search" at bounding box center [140, 23] width 66 height 16
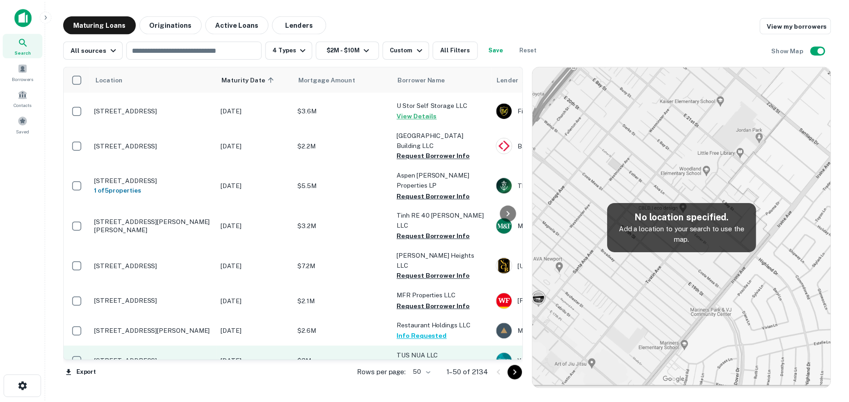
scroll to position [728, 0]
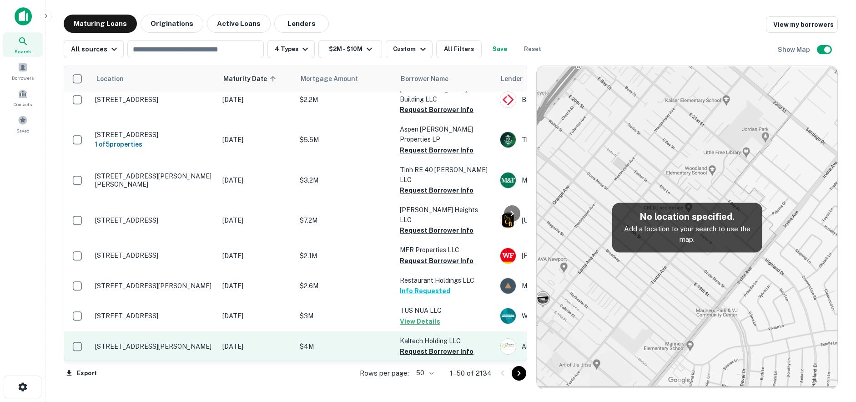
click at [173, 342] on p "[STREET_ADDRESS][PERSON_NAME]" at bounding box center [154, 346] width 118 height 8
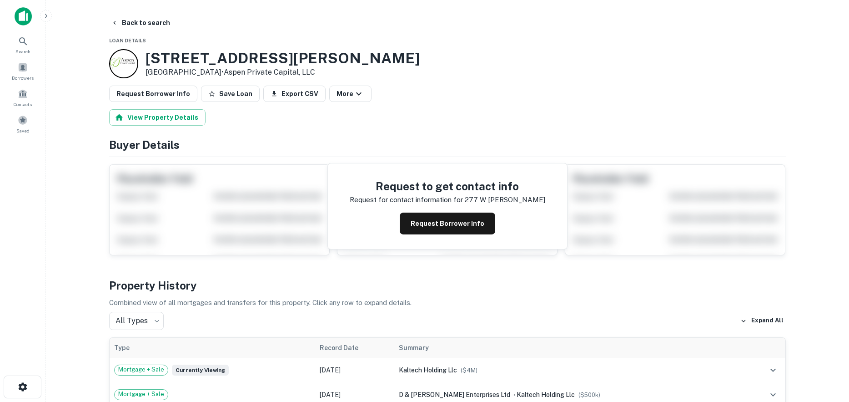
drag, startPoint x: 150, startPoint y: 57, endPoint x: 224, endPoint y: 67, distance: 75.3
click at [224, 67] on div "[STREET_ADDRESS][PERSON_NAME] • Aspen Private Capital, LLC" at bounding box center [283, 64] width 274 height 28
drag, startPoint x: 213, startPoint y: 73, endPoint x: 206, endPoint y: 76, distance: 8.5
copy div "[STREET_ADDRESS][PERSON_NAME]"
click at [436, 227] on button "Request Borrower Info" at bounding box center [448, 223] width 96 height 22
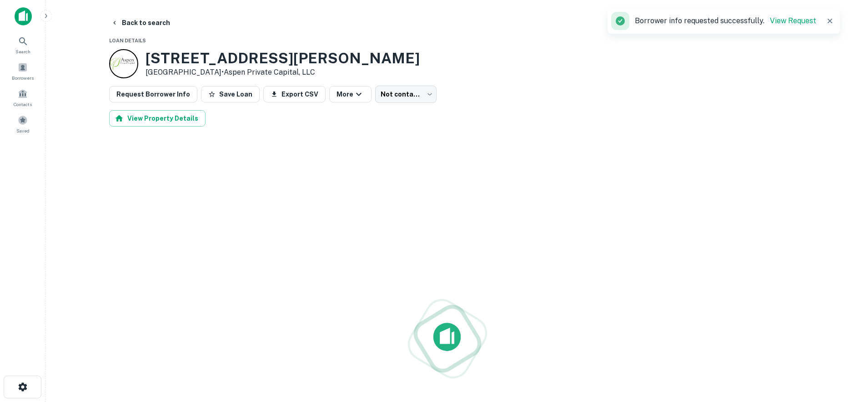
click at [188, 60] on h3 "[STREET_ADDRESS][PERSON_NAME]" at bounding box center [283, 58] width 274 height 17
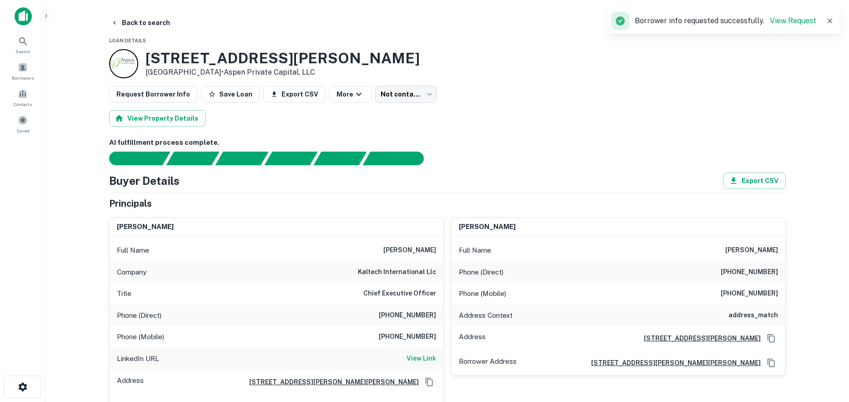
click at [398, 273] on h6 "kaltech international llc" at bounding box center [397, 272] width 78 height 11
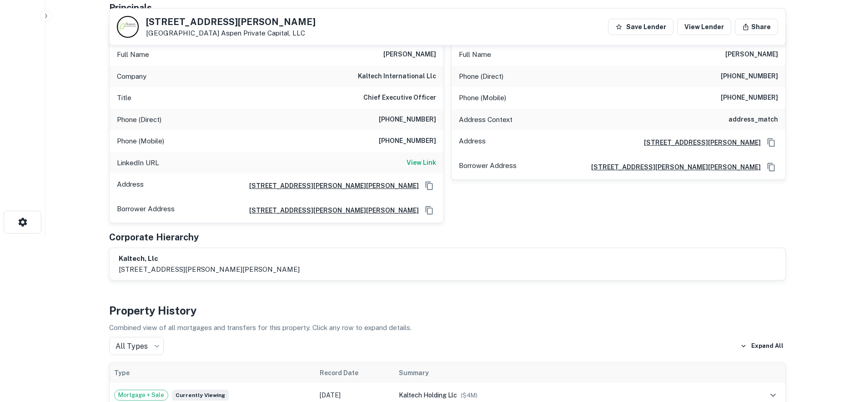
scroll to position [91, 0]
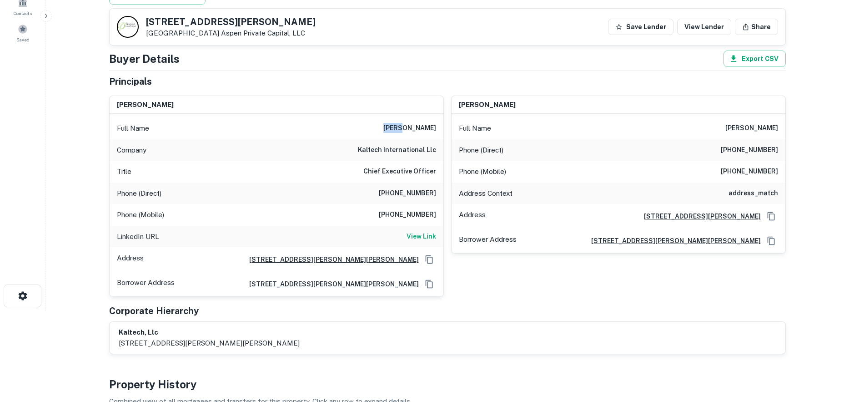
drag, startPoint x: 390, startPoint y: 135, endPoint x: 444, endPoint y: 131, distance: 53.9
click at [443, 131] on div "Full Name [PERSON_NAME]" at bounding box center [277, 128] width 334 height 22
click at [430, 156] on div "Company kaltech international llc" at bounding box center [277, 150] width 334 height 22
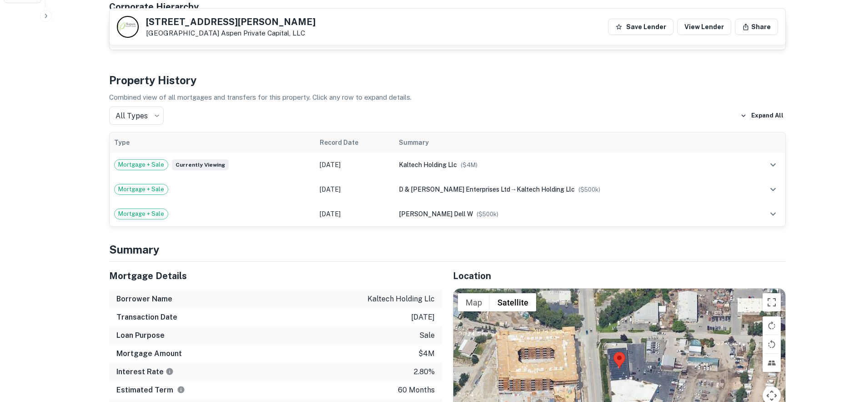
scroll to position [409, 0]
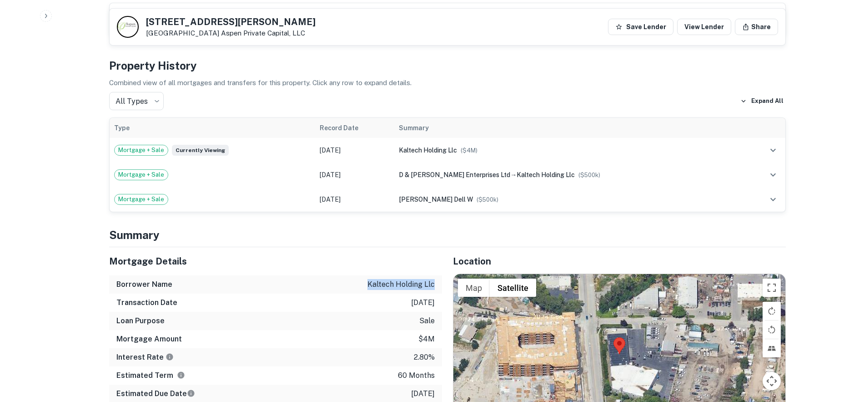
drag, startPoint x: 364, startPoint y: 288, endPoint x: 431, endPoint y: 296, distance: 67.4
click at [434, 291] on div "Borrower Name kaltech holding llc" at bounding box center [275, 284] width 333 height 18
click at [431, 300] on p "[DATE]" at bounding box center [423, 302] width 24 height 11
click at [431, 300] on p "12/9/2020" at bounding box center [423, 302] width 24 height 11
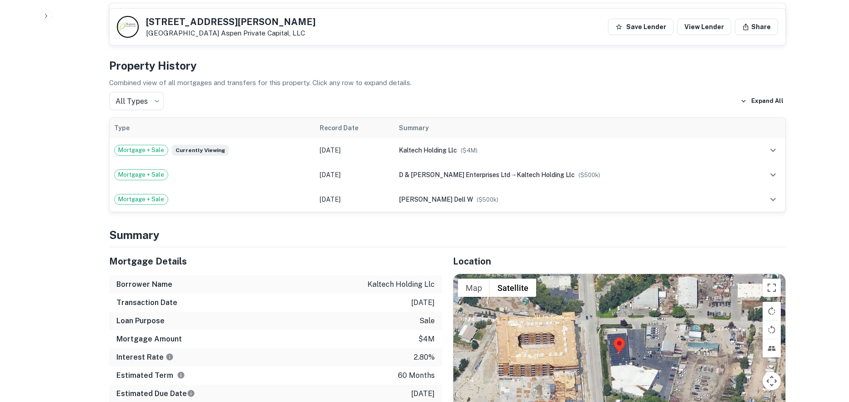
click at [430, 319] on p "sale" at bounding box center [426, 320] width 15 height 11
click at [430, 337] on p "$4m" at bounding box center [426, 338] width 16 height 11
click at [424, 360] on p "2.80%" at bounding box center [424, 357] width 21 height 11
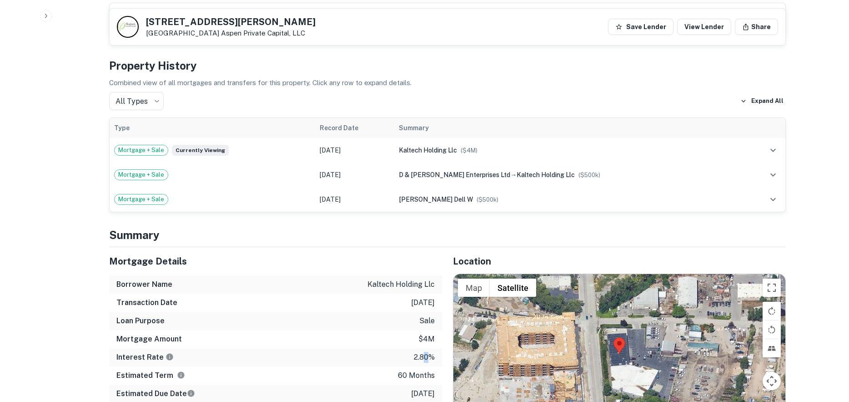
click at [424, 360] on p "2.80%" at bounding box center [424, 357] width 21 height 11
click at [420, 376] on p "60 months" at bounding box center [416, 375] width 37 height 11
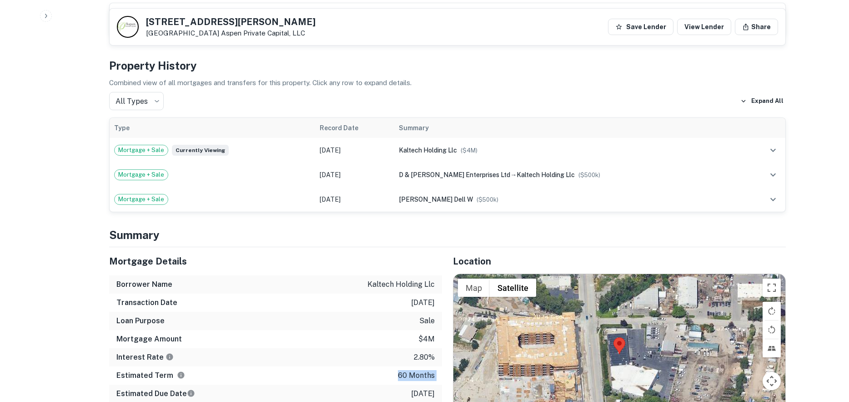
click at [420, 376] on p "60 months" at bounding box center [416, 375] width 37 height 11
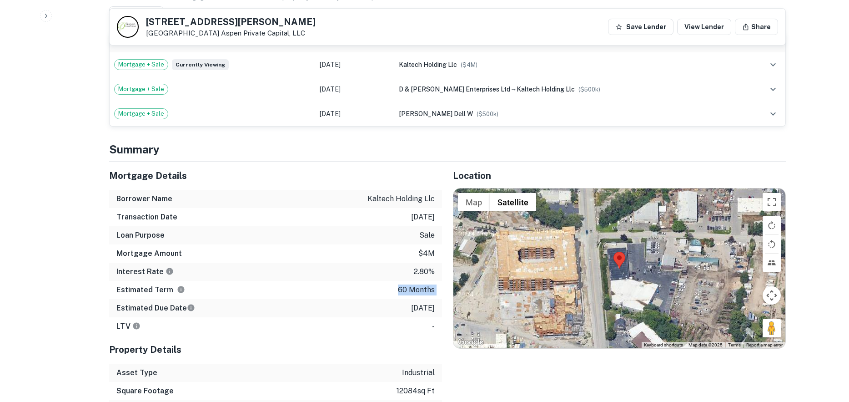
scroll to position [500, 0]
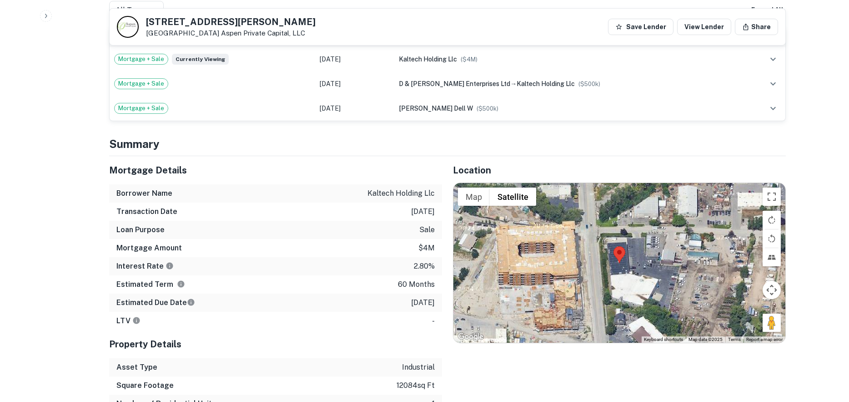
click at [428, 358] on div "Property Details" at bounding box center [275, 344] width 333 height 28
click at [428, 358] on div "Property Details Asset Type industrial Square Footage 12084 sq ft Number of Res…" at bounding box center [275, 389] width 333 height 119
click at [430, 385] on p "12084 sq ft" at bounding box center [416, 385] width 38 height 11
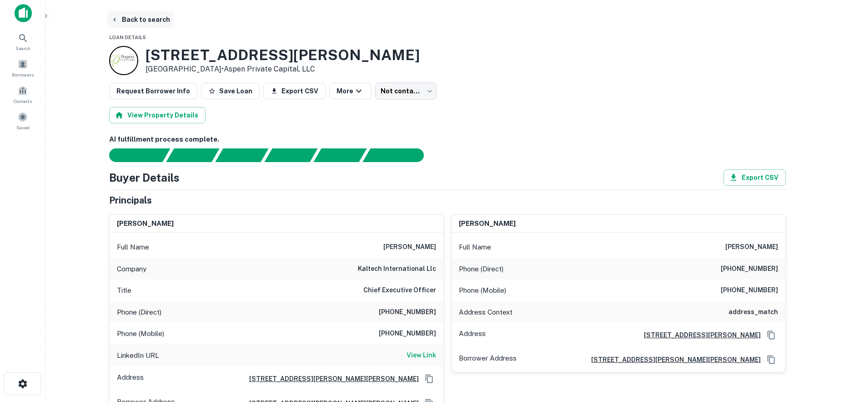
scroll to position [0, 0]
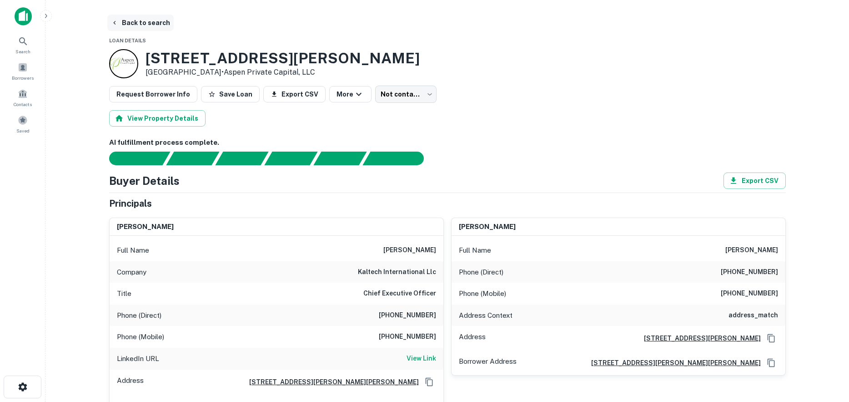
click at [157, 22] on button "Back to search" at bounding box center [140, 23] width 66 height 16
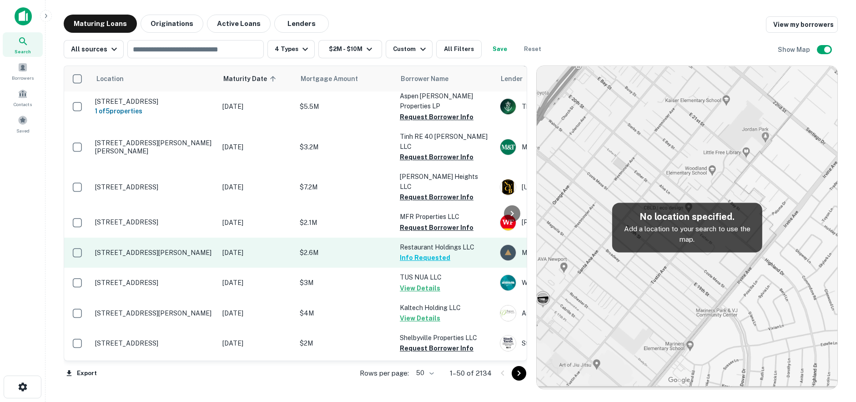
scroll to position [773, 0]
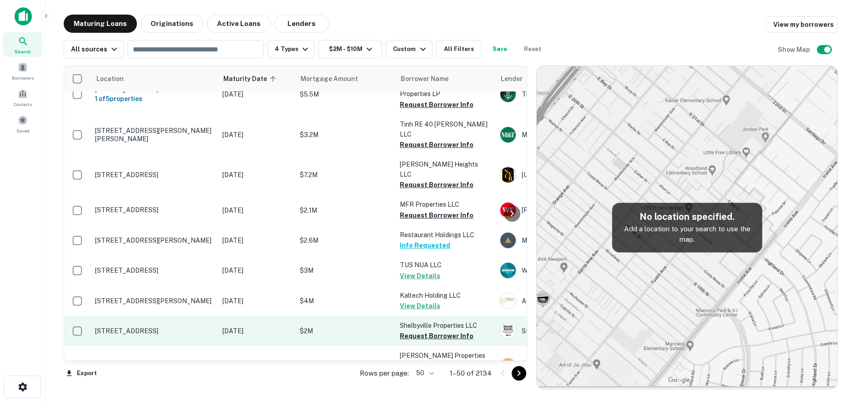
click at [213, 316] on td "[STREET_ADDRESS]" at bounding box center [154, 331] width 127 height 30
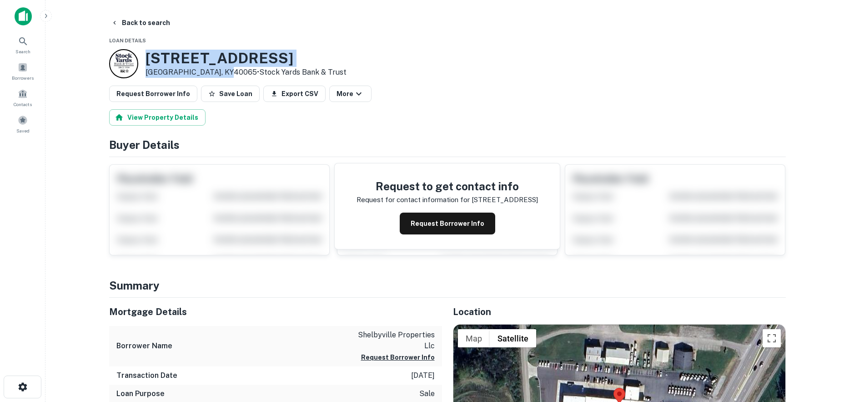
drag, startPoint x: 153, startPoint y: 61, endPoint x: 221, endPoint y: 75, distance: 69.5
click at [221, 75] on div "720 Mount Eden Rd Shelbyville, KY40065 • Stock Yards Bank & Trust" at bounding box center [227, 63] width 237 height 29
copy div "[STREET_ADDRESS]"
click at [145, 23] on button "Back to search" at bounding box center [140, 23] width 66 height 16
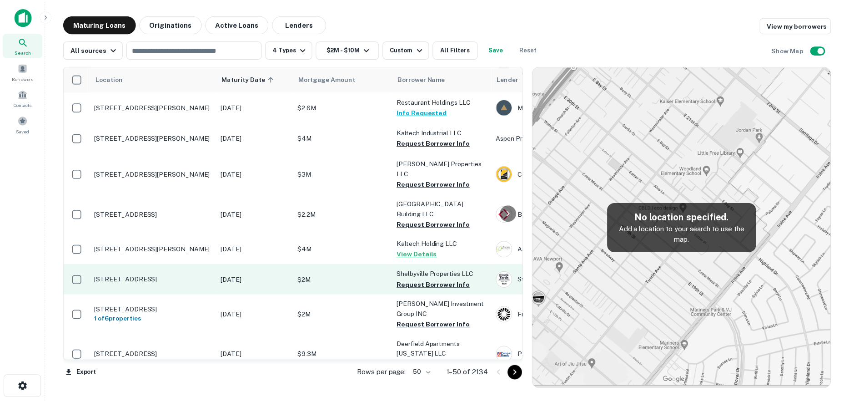
scroll to position [1001, 0]
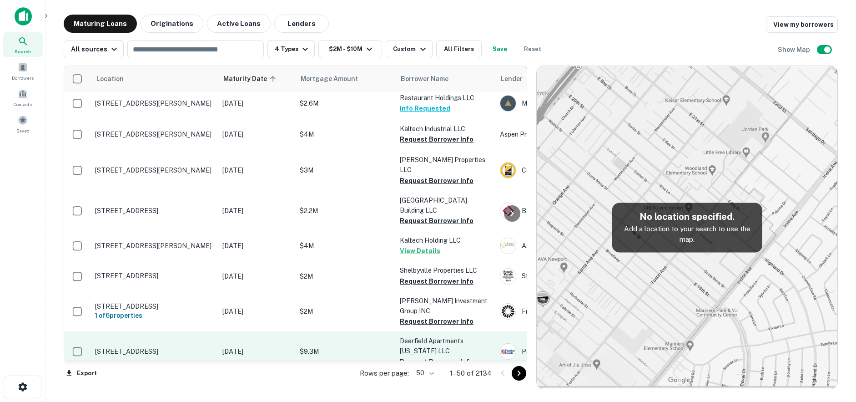
click at [188, 347] on p "[STREET_ADDRESS]" at bounding box center [154, 351] width 118 height 8
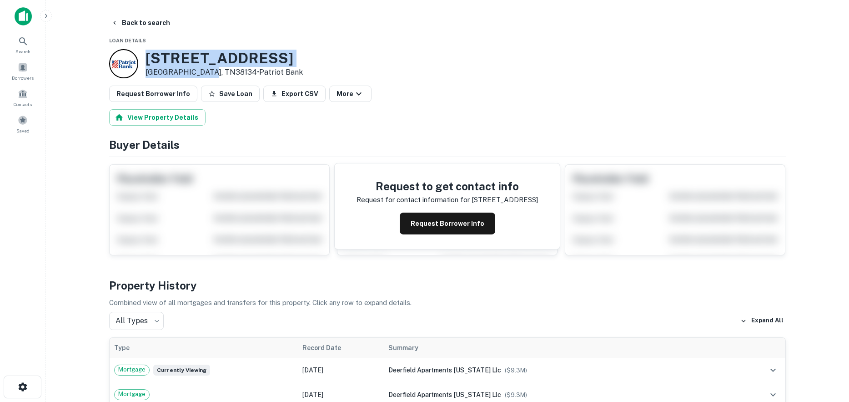
drag, startPoint x: 148, startPoint y: 57, endPoint x: 211, endPoint y: 76, distance: 65.5
click at [211, 76] on div "2155 Sycamore View Rd Memphis, TN38134 • Patriot Bank" at bounding box center [224, 64] width 157 height 28
click at [152, 19] on button "Back to search" at bounding box center [140, 23] width 66 height 16
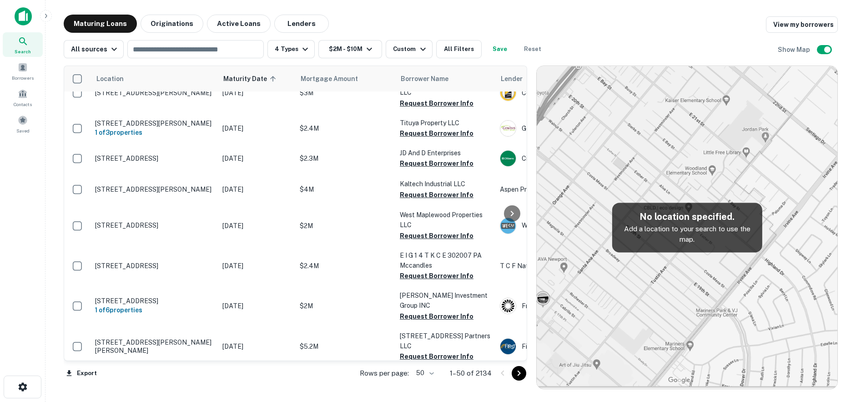
scroll to position [1092, 0]
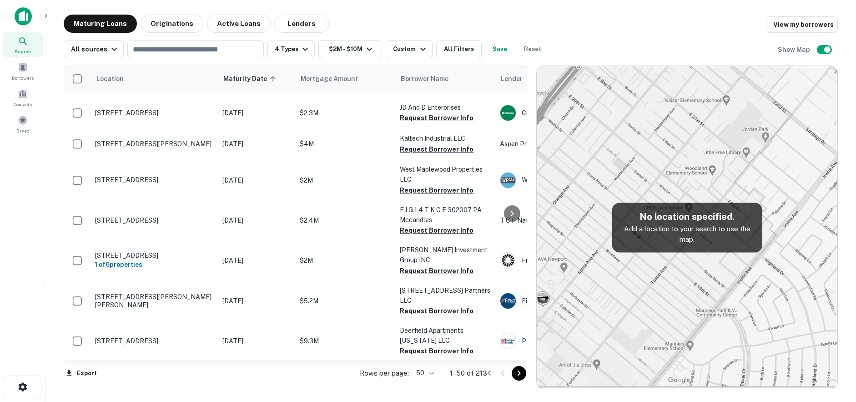
click at [177, 372] on p "[STREET_ADDRESS]" at bounding box center [154, 376] width 118 height 8
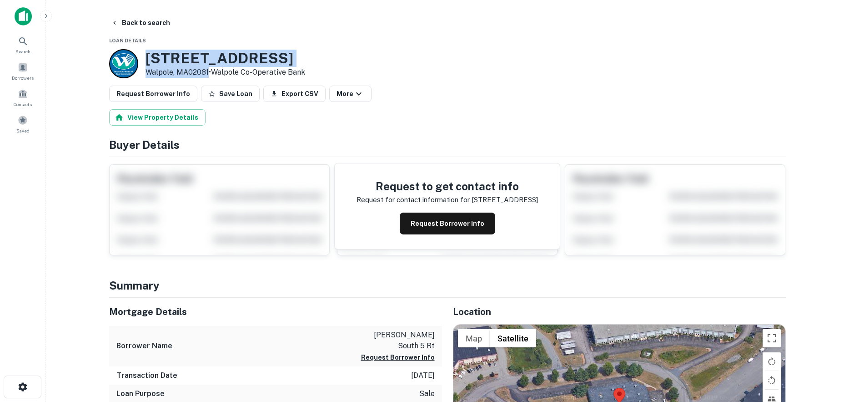
drag, startPoint x: 144, startPoint y: 57, endPoint x: 209, endPoint y: 70, distance: 65.8
click at [209, 70] on div "10 Walpole Park S Walpole, MA02081 • Walpole Co-operative Bank" at bounding box center [207, 63] width 196 height 29
copy div "[STREET_ADDRESS]"
click at [152, 26] on button "Back to search" at bounding box center [140, 23] width 66 height 16
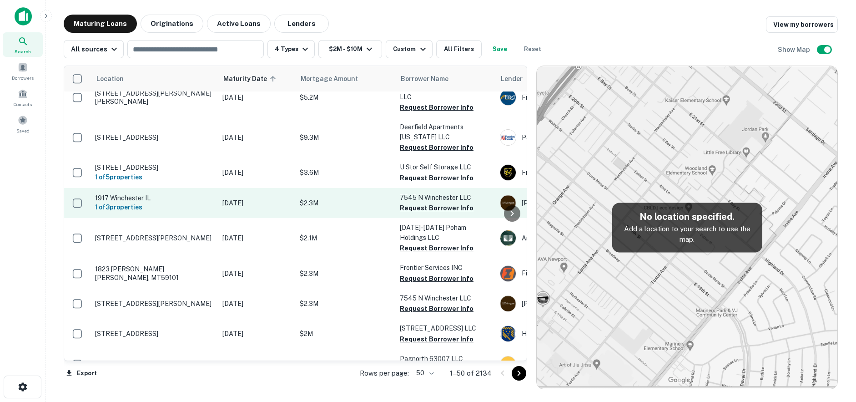
scroll to position [1319, 0]
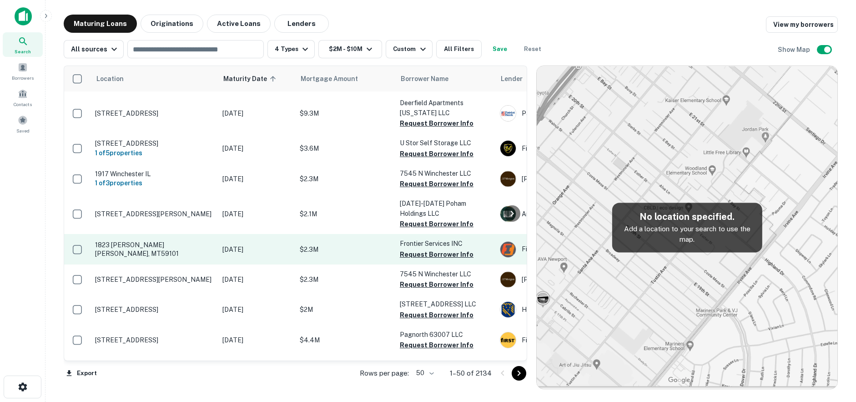
click at [164, 234] on td "1823 [PERSON_NAME] [PERSON_NAME], MT59101" at bounding box center [154, 249] width 127 height 30
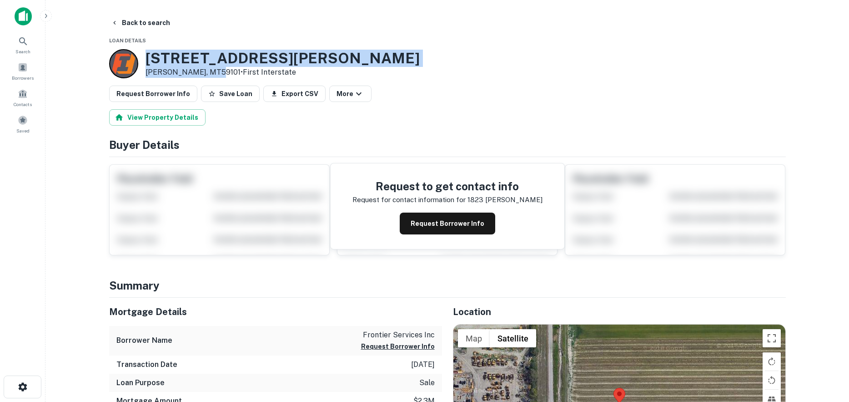
drag, startPoint x: 163, startPoint y: 60, endPoint x: 207, endPoint y: 71, distance: 45.6
click at [207, 71] on div "1823 Shackelford Ln Billings, MT59101 • First Interstate" at bounding box center [283, 64] width 274 height 28
click at [151, 24] on button "Back to search" at bounding box center [140, 23] width 66 height 16
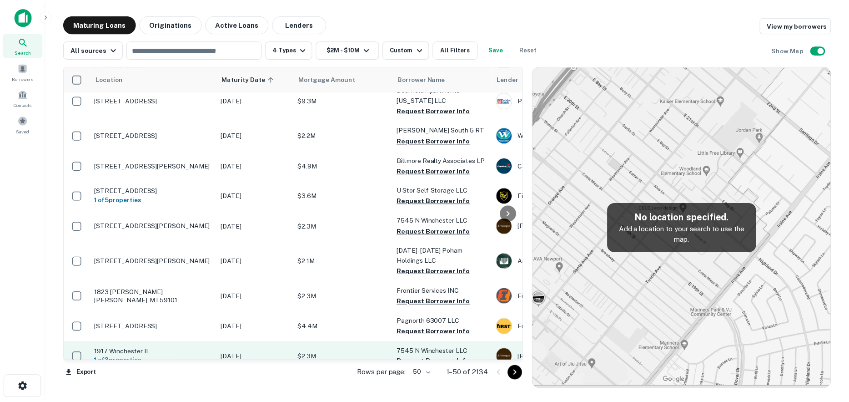
scroll to position [1346, 0]
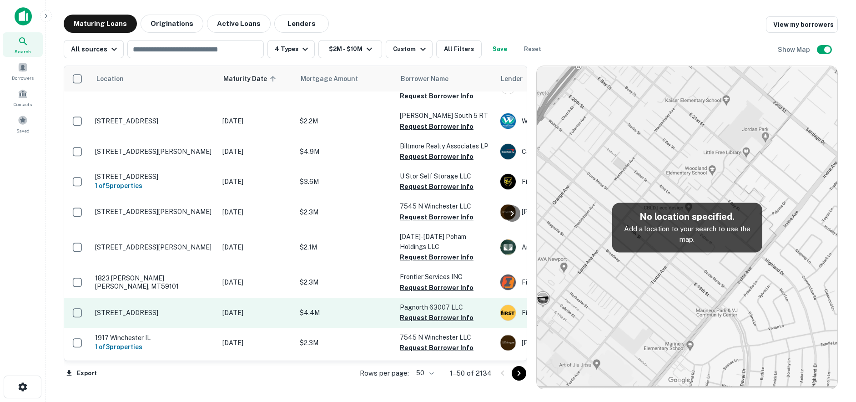
click at [201, 308] on p "[STREET_ADDRESS]" at bounding box center [154, 312] width 118 height 8
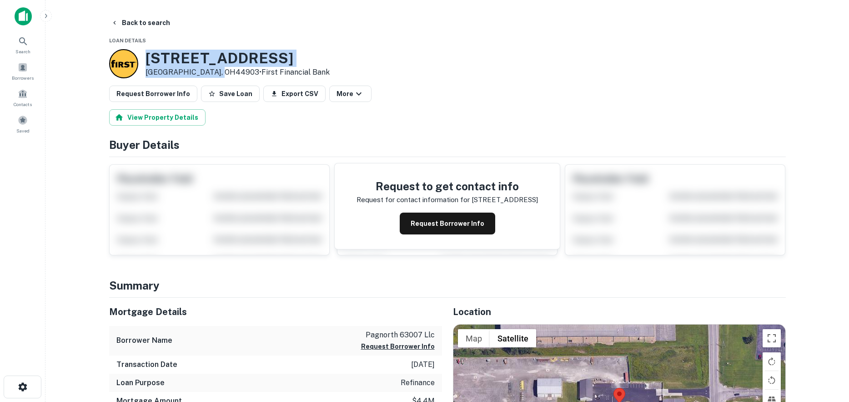
drag, startPoint x: 192, startPoint y: 65, endPoint x: 218, endPoint y: 72, distance: 27.5
click at [218, 72] on div "1021 N Main St Mansfield, OH44903 • First Financial Bank" at bounding box center [238, 64] width 184 height 28
drag, startPoint x: 445, startPoint y: 228, endPoint x: 371, endPoint y: 180, distance: 88.3
click at [445, 228] on button "Request Borrower Info" at bounding box center [448, 223] width 96 height 22
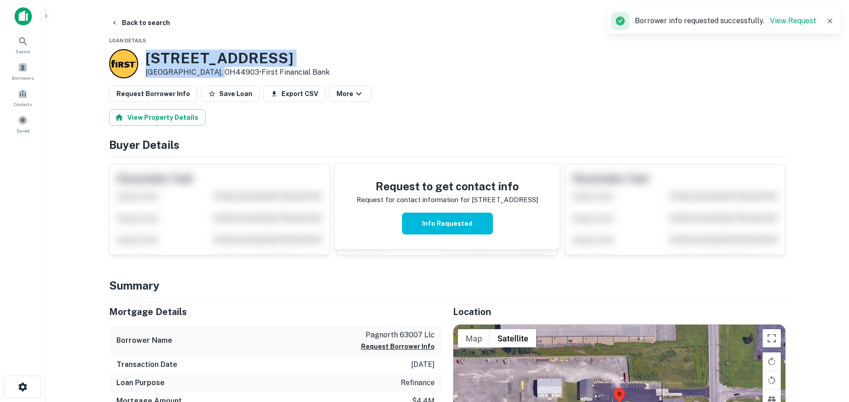
click at [204, 59] on h3 "1021 N Main St" at bounding box center [238, 58] width 184 height 17
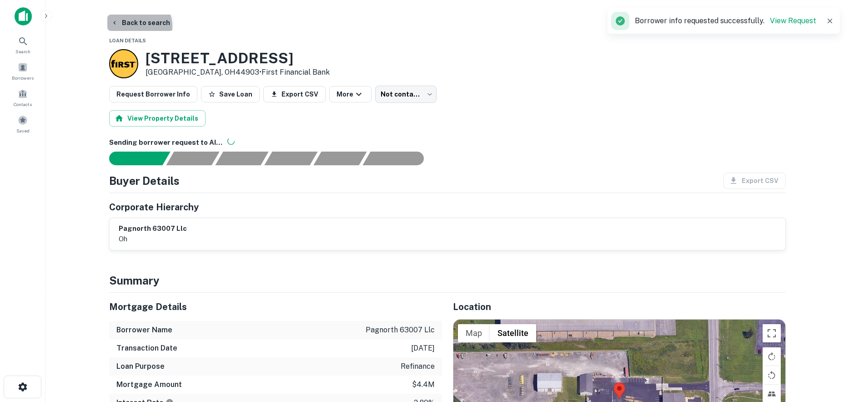
click at [135, 26] on button "Back to search" at bounding box center [140, 23] width 66 height 16
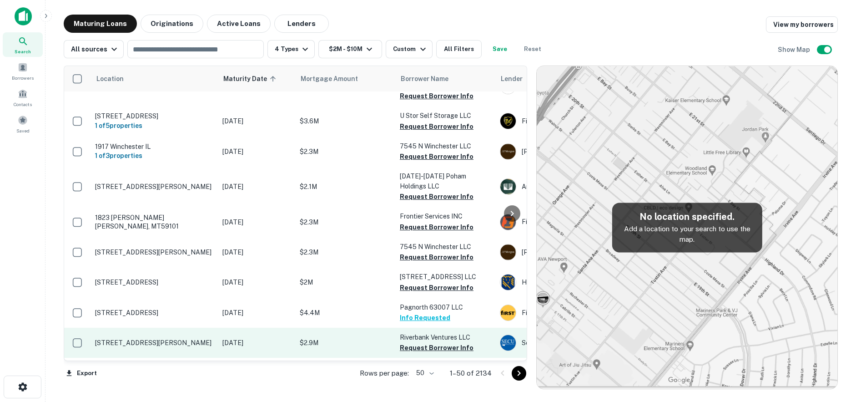
click at [192, 328] on td "[STREET_ADDRESS][PERSON_NAME]" at bounding box center [154, 343] width 127 height 30
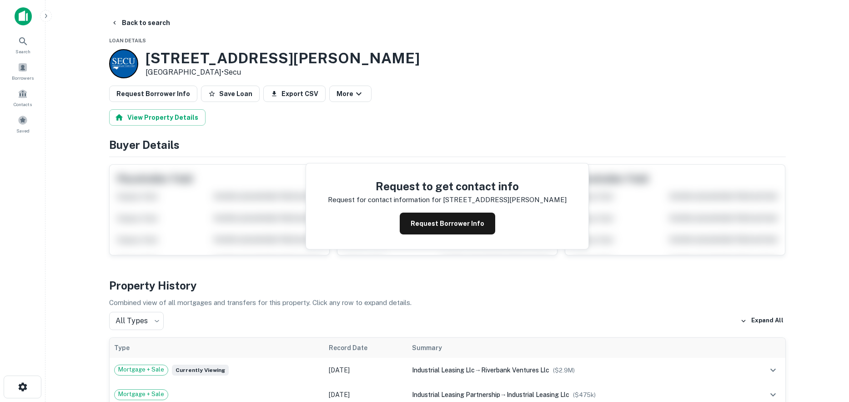
drag, startPoint x: 142, startPoint y: 58, endPoint x: 216, endPoint y: 72, distance: 75.1
click at [216, 72] on div "1091 Siler Rd Santa Fe, NM87507 • Secu" at bounding box center [264, 63] width 311 height 29
copy div "[STREET_ADDRESS][PERSON_NAME]"
click at [447, 218] on button "Request Borrower Info" at bounding box center [448, 223] width 96 height 22
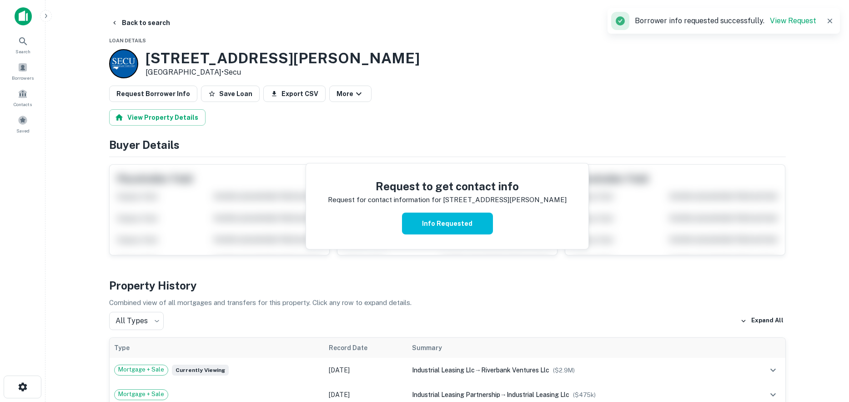
click at [190, 64] on h3 "1091 Siler Rd" at bounding box center [283, 58] width 274 height 17
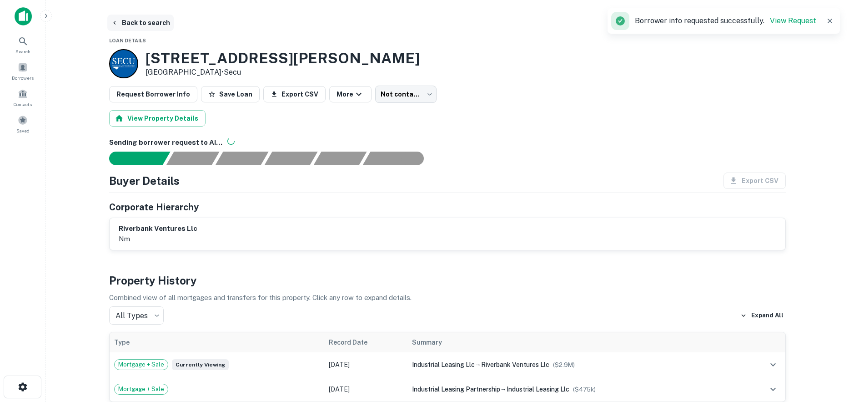
click at [153, 24] on button "Back to search" at bounding box center [140, 23] width 66 height 16
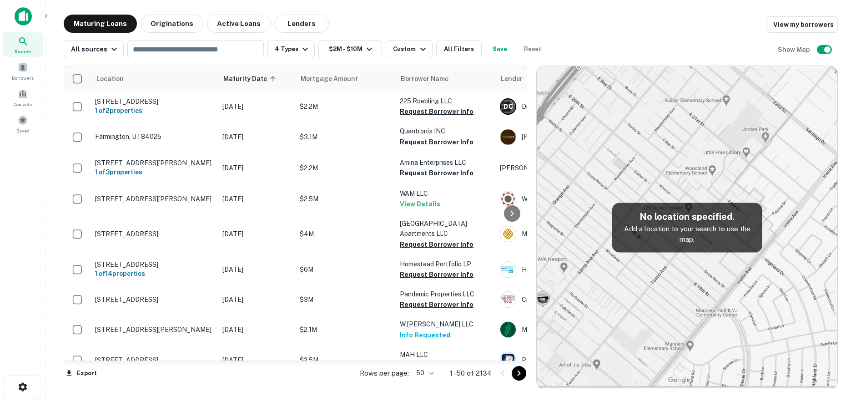
scroll to position [1346, 0]
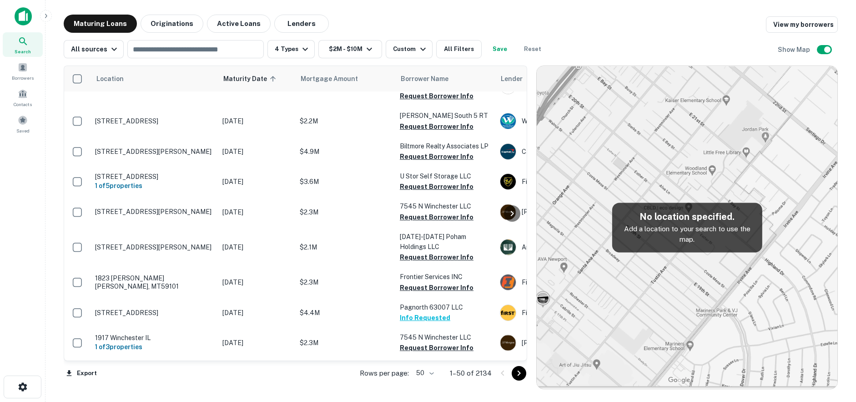
click at [219, 388] on td "[DATE]" at bounding box center [256, 403] width 77 height 30
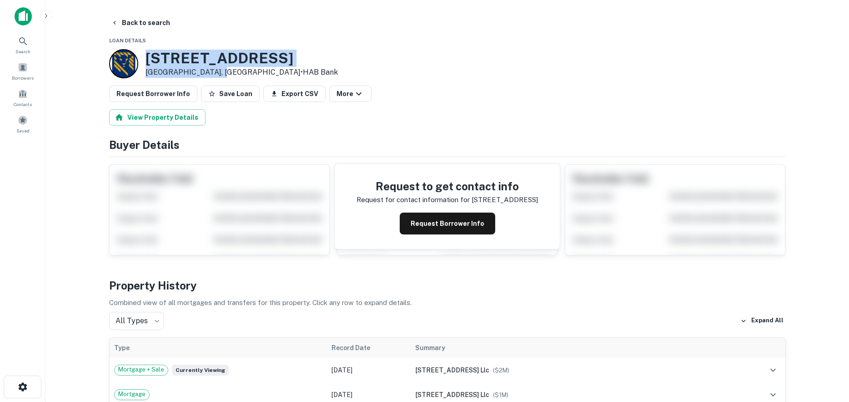
drag, startPoint x: 141, startPoint y: 55, endPoint x: 221, endPoint y: 75, distance: 82.1
click at [221, 75] on div "606 E 8th St Los Angeles, CA90014 • HAB Bank" at bounding box center [223, 63] width 229 height 29
click at [459, 220] on button "Request Borrower Info" at bounding box center [448, 223] width 96 height 22
click at [194, 63] on h3 "606 E 8th St" at bounding box center [242, 58] width 192 height 17
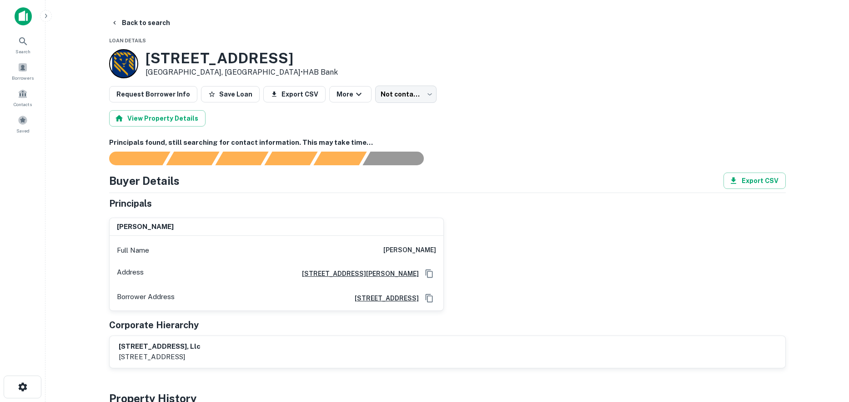
click at [154, 20] on button "Back to search" at bounding box center [140, 23] width 66 height 16
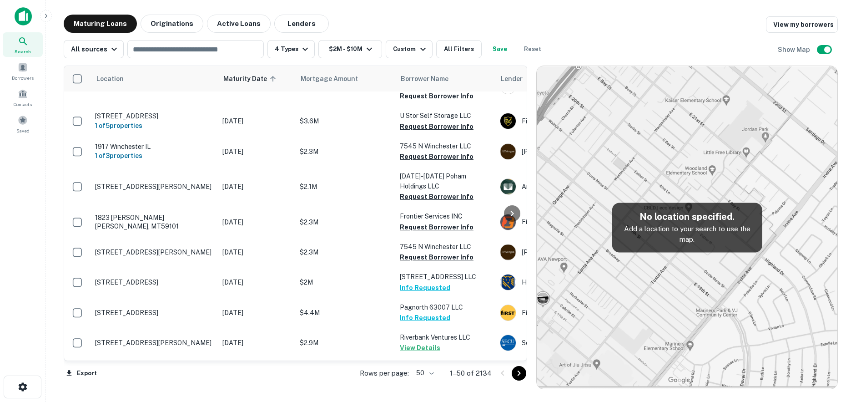
click at [399, 374] on p "Rows per page:" at bounding box center [384, 373] width 49 height 11
click at [423, 374] on body "Search Borrowers Contacts Saved Maturing Loans Originations Active Loans Lender…" at bounding box center [428, 201] width 856 height 402
click at [425, 381] on li "100" at bounding box center [426, 382] width 26 height 16
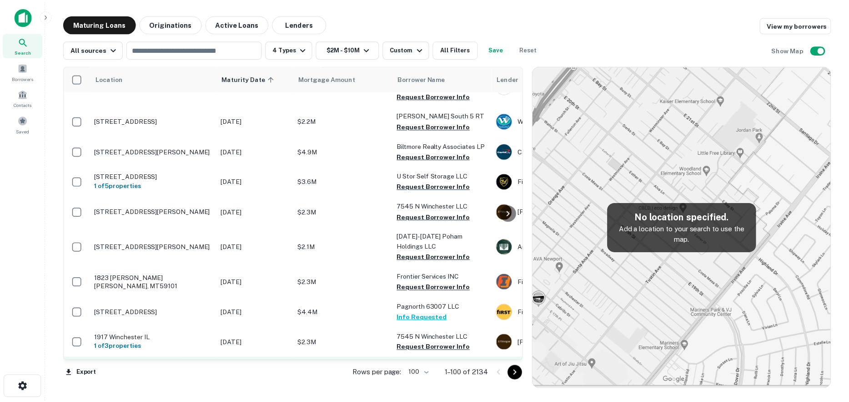
scroll to position [1392, 0]
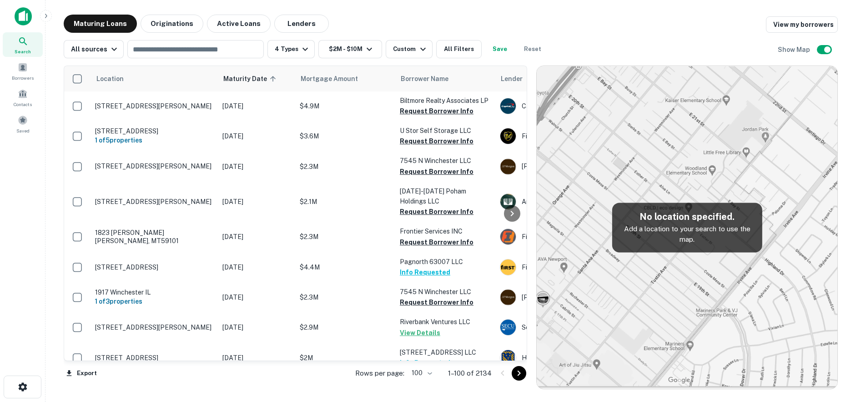
click at [191, 383] on p "[STREET_ADDRESS][PERSON_NAME]" at bounding box center [154, 387] width 118 height 8
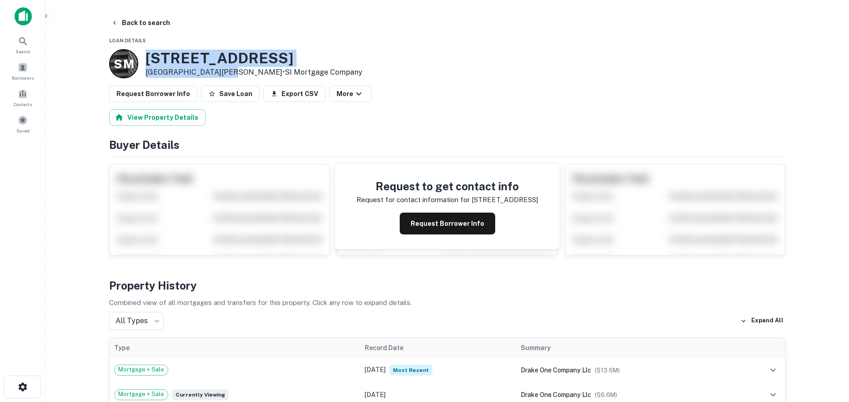
drag, startPoint x: 147, startPoint y: 56, endPoint x: 225, endPoint y: 71, distance: 79.1
click at [225, 71] on div "197 Drake Ave New Rochelle, NY10805 • SI Mortgage Company" at bounding box center [254, 64] width 217 height 28
copy div "[STREET_ADDRESS][PERSON_NAME]"
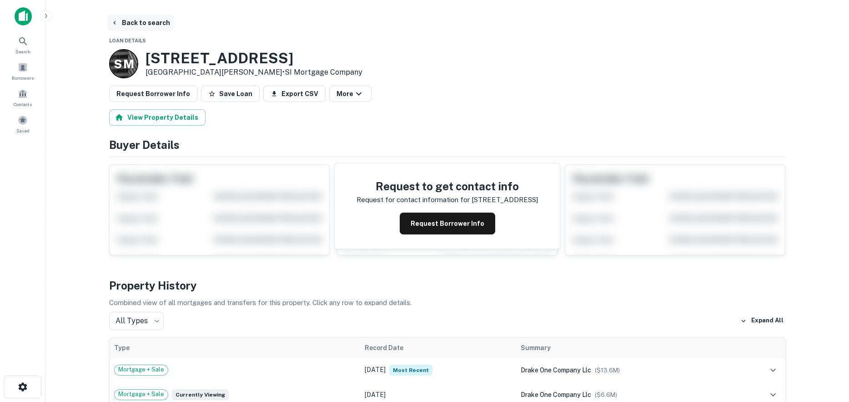
click at [148, 25] on button "Back to search" at bounding box center [140, 23] width 66 height 16
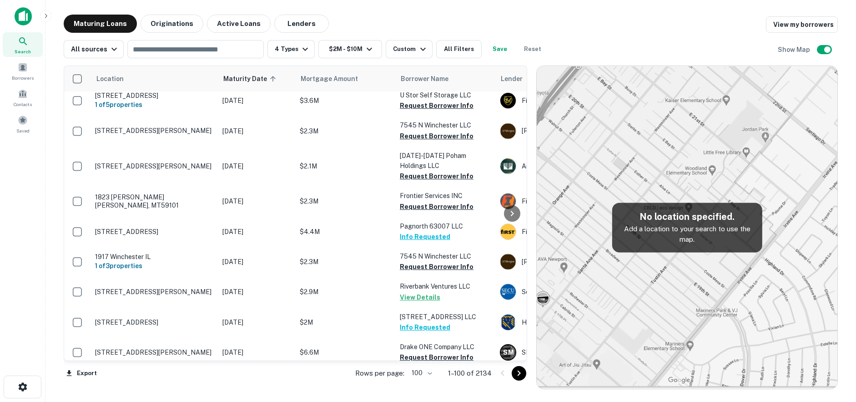
scroll to position [1437, 0]
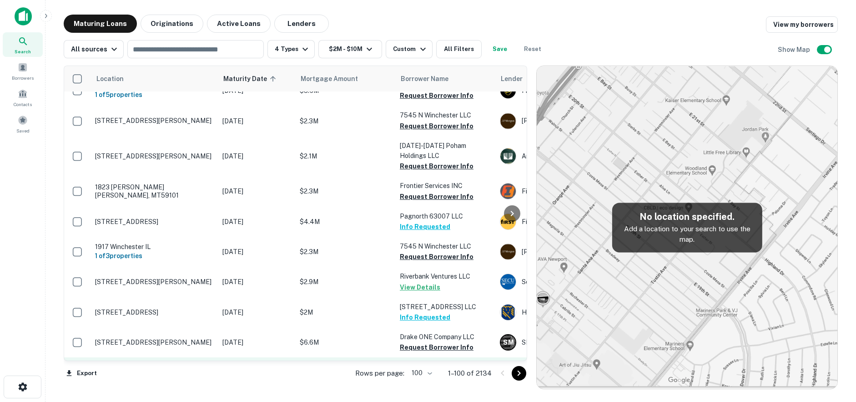
click at [237, 368] on p "[DATE]" at bounding box center [256, 373] width 68 height 10
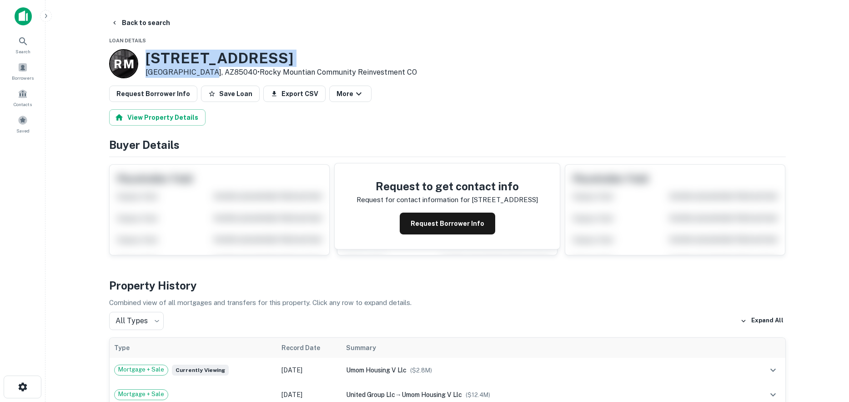
drag, startPoint x: 148, startPoint y: 55, endPoint x: 186, endPoint y: 66, distance: 39.3
click at [208, 75] on div "706 E Southern Ave Phoenix, AZ85040 • Rocky Mountian Community Reinvestment CO" at bounding box center [282, 64] width 272 height 28
copy div "[STREET_ADDRESS]"
click at [157, 30] on button "Back to search" at bounding box center [140, 23] width 66 height 16
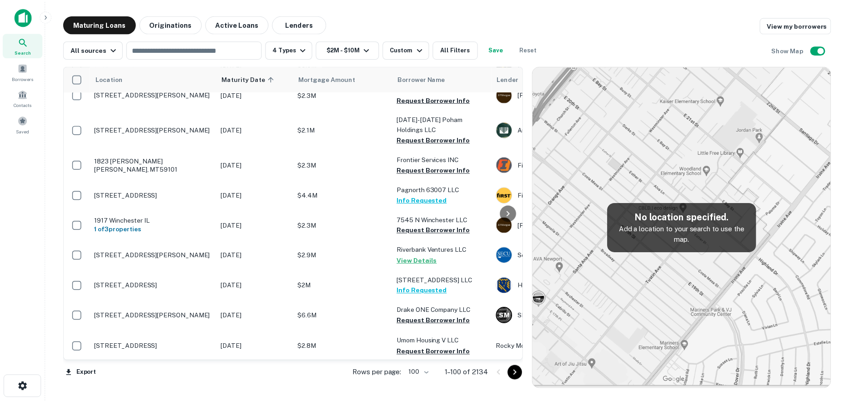
scroll to position [1483, 0]
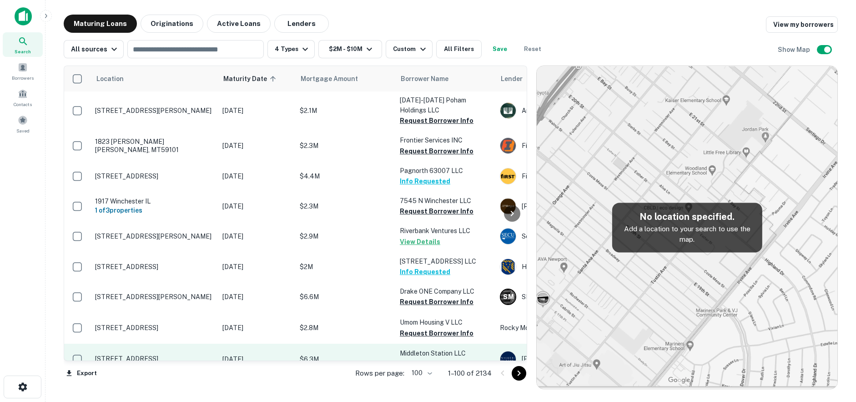
click at [192, 343] on td "[STREET_ADDRESS]" at bounding box center [154, 358] width 127 height 30
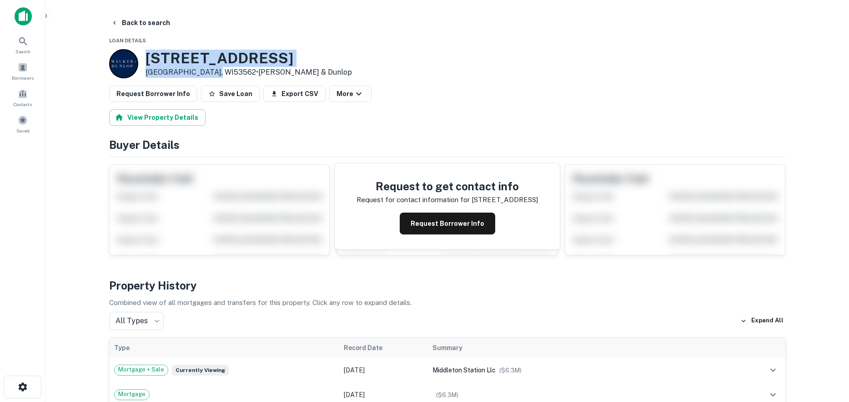
drag, startPoint x: 148, startPoint y: 59, endPoint x: 215, endPoint y: 77, distance: 68.7
click at [215, 77] on div "7710 Terrace Ave Middleton, WI53562 • Walker & Dunlop" at bounding box center [249, 64] width 207 height 28
copy div "[STREET_ADDRESS]"
click at [230, 57] on h3 "7710 Terrace Ave" at bounding box center [249, 58] width 207 height 17
drag, startPoint x: 452, startPoint y: 224, endPoint x: 317, endPoint y: 133, distance: 162.9
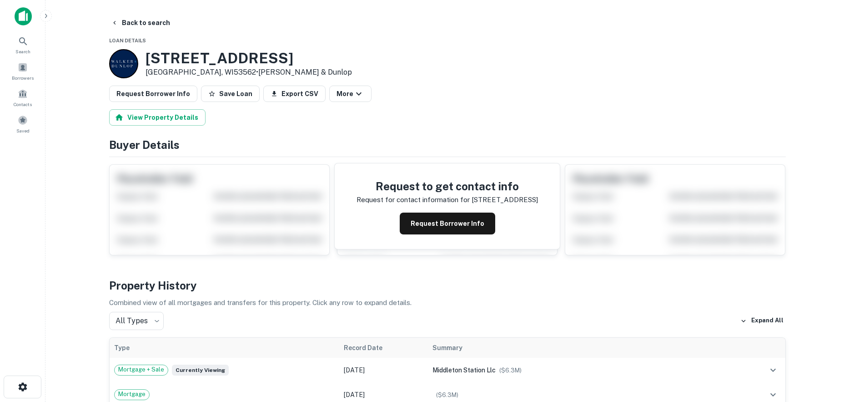
click at [449, 222] on button "Request Borrower Info" at bounding box center [448, 223] width 96 height 22
click at [236, 59] on h3 "7710 Terrace Ave" at bounding box center [249, 58] width 207 height 17
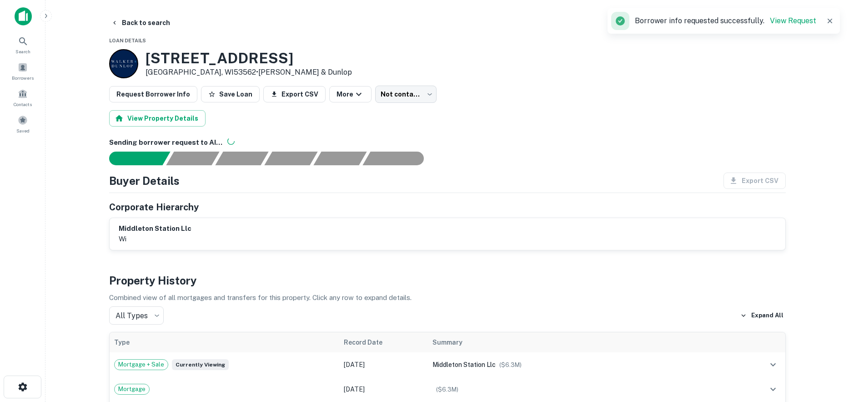
drag, startPoint x: 146, startPoint y: 24, endPoint x: 149, endPoint y: 0, distance: 24.4
click at [146, 21] on button "Back to search" at bounding box center [140, 23] width 66 height 16
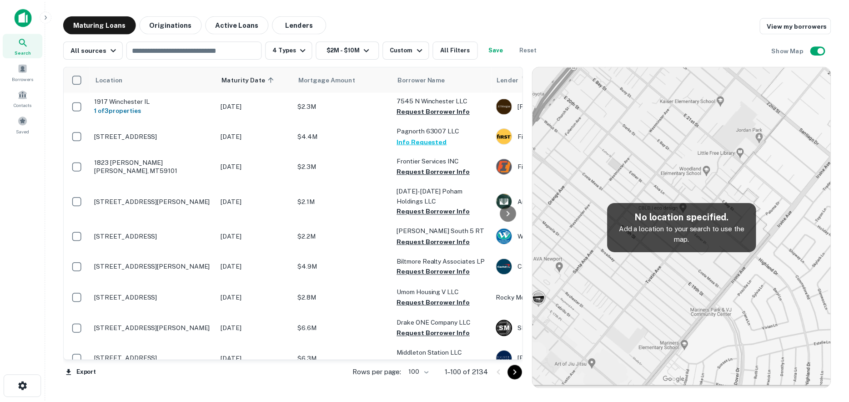
scroll to position [1528, 0]
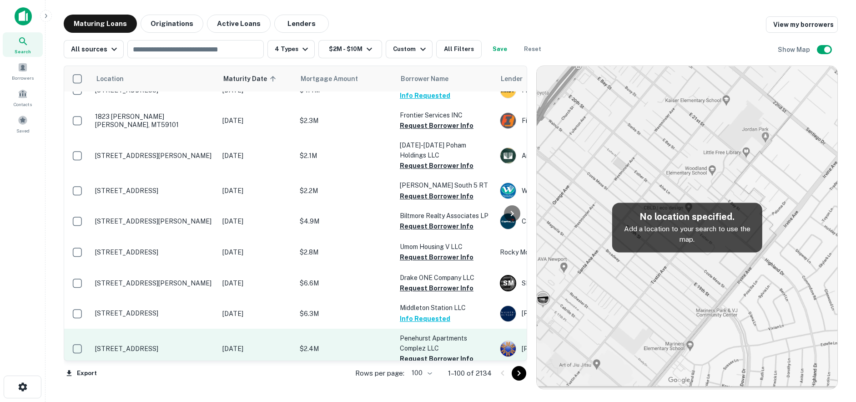
click at [212, 344] on p "[STREET_ADDRESS]" at bounding box center [154, 348] width 118 height 8
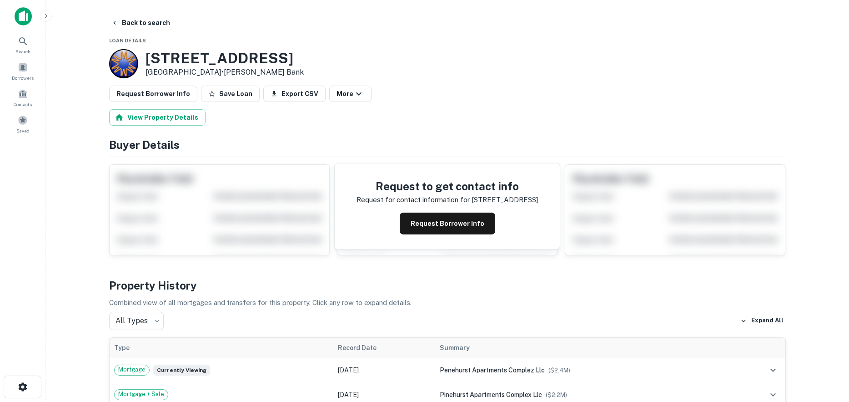
drag, startPoint x: 146, startPoint y: 59, endPoint x: 220, endPoint y: 75, distance: 75.4
click at [220, 75] on div "[STREET_ADDRESS] • [PERSON_NAME] Bank" at bounding box center [225, 64] width 158 height 28
copy div "[STREET_ADDRESS]"
